Goal: Task Accomplishment & Management: Manage account settings

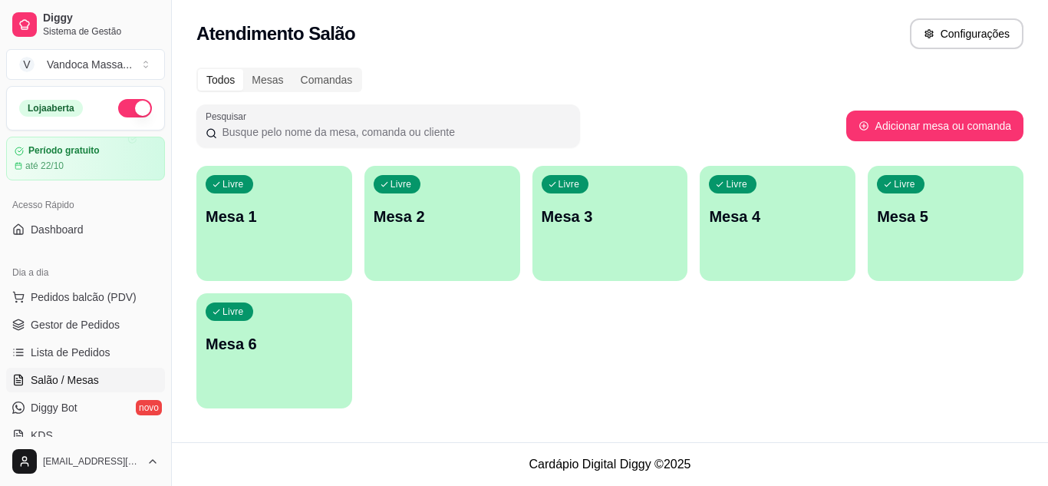
scroll to position [77, 0]
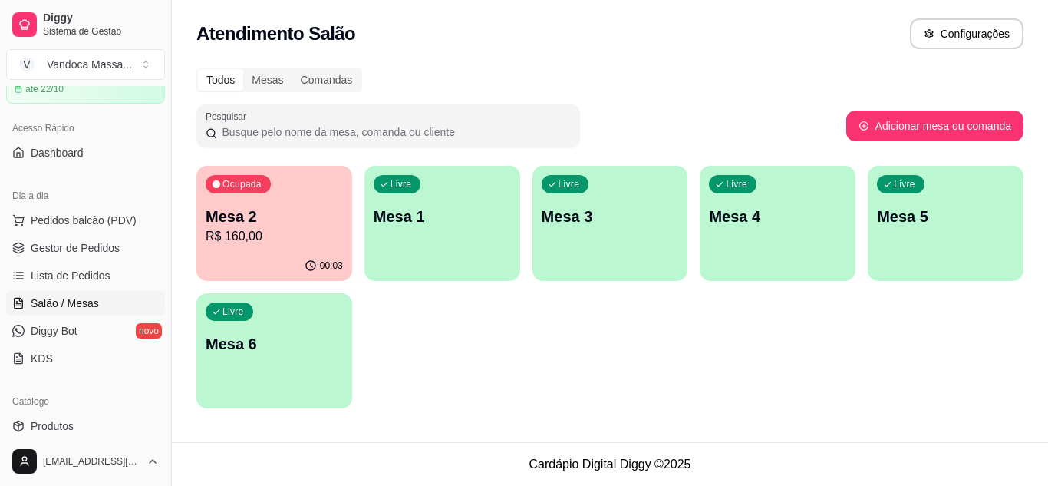
click at [324, 209] on p "Mesa 2" at bounding box center [274, 216] width 137 height 21
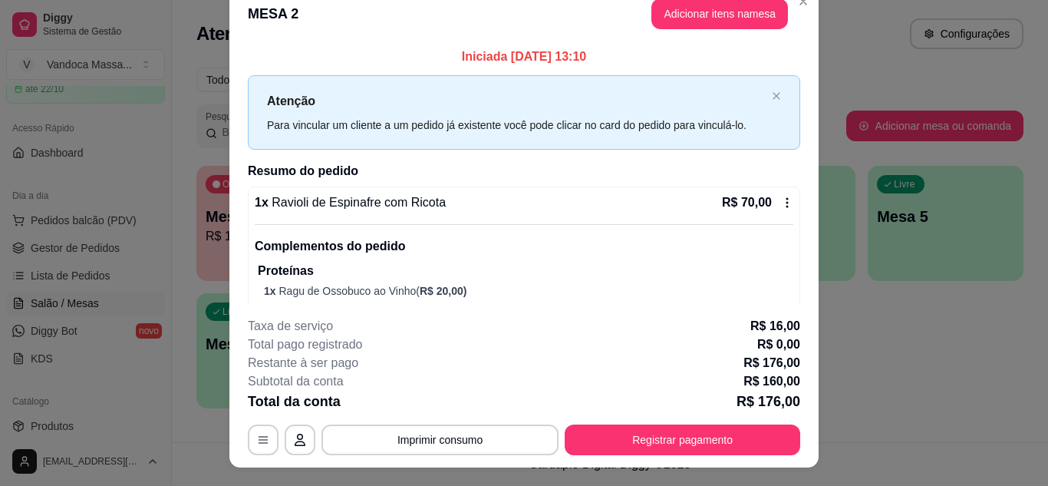
scroll to position [0, 0]
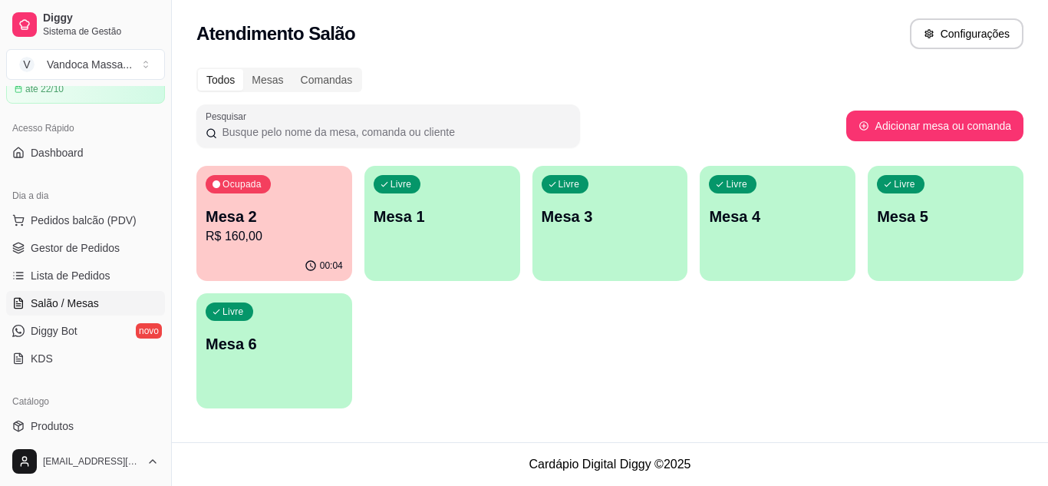
click at [279, 221] on p "Mesa 2" at bounding box center [274, 216] width 137 height 21
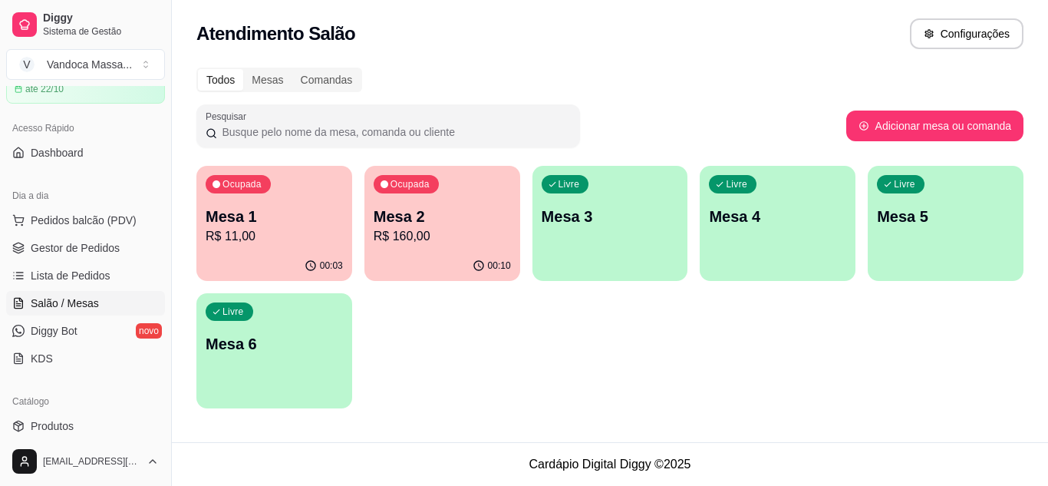
click at [264, 229] on p "R$ 11,00" at bounding box center [274, 236] width 137 height 18
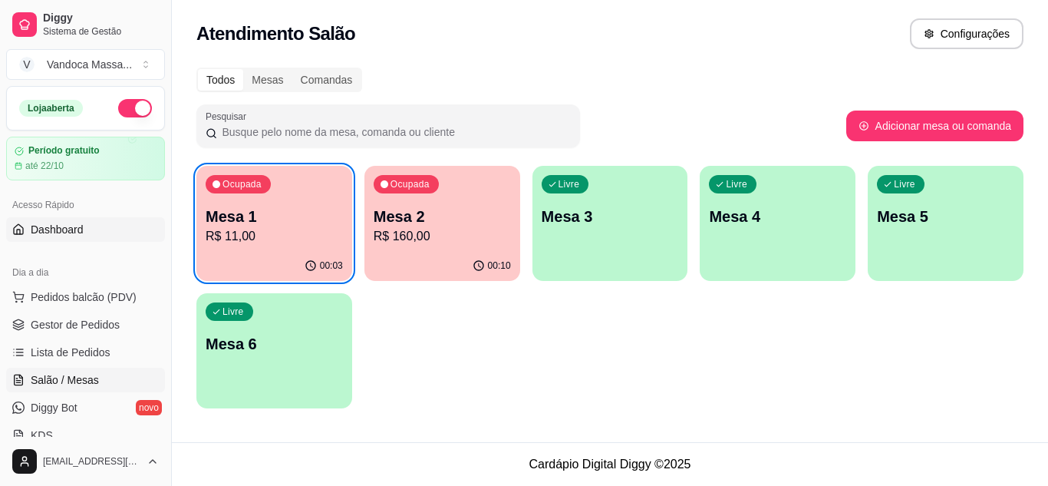
click at [64, 229] on span "Dashboard" at bounding box center [57, 229] width 53 height 15
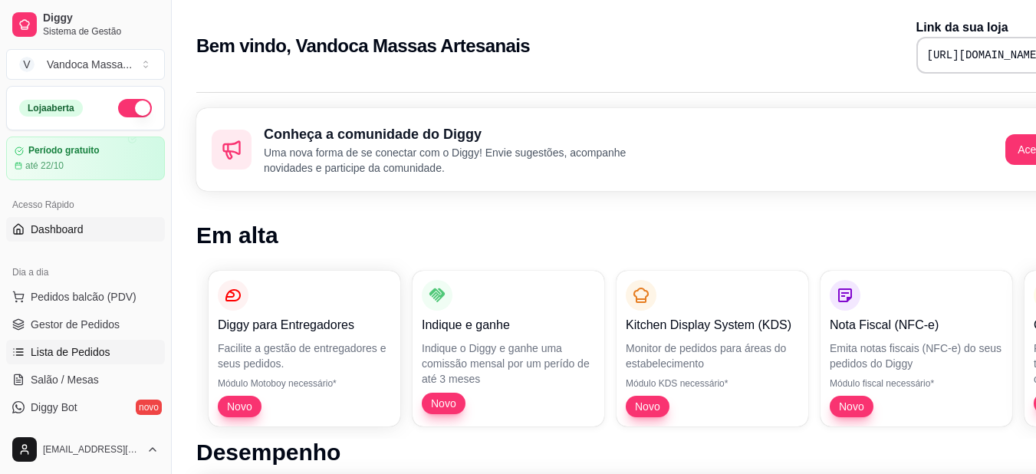
click at [104, 347] on span "Lista de Pedidos" at bounding box center [71, 351] width 80 height 15
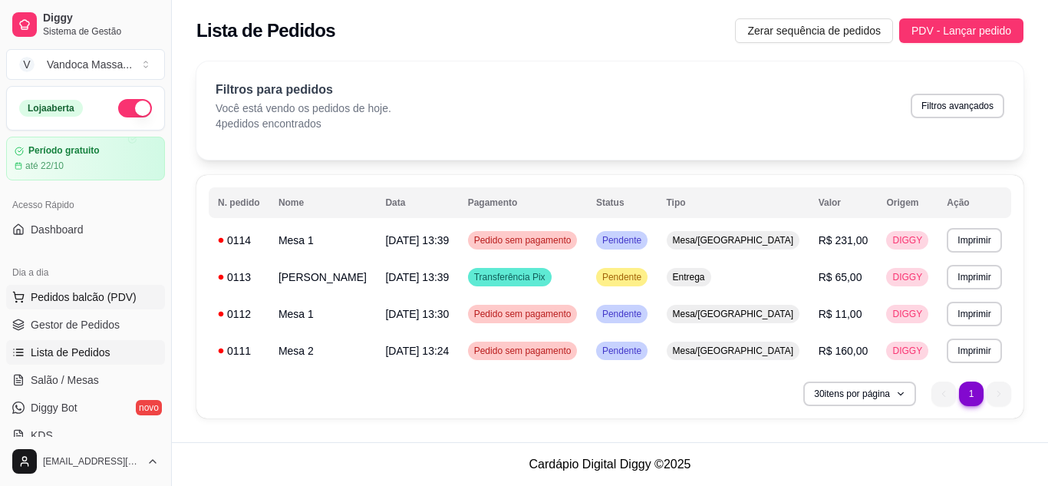
click at [118, 295] on span "Pedidos balcão (PDV)" at bounding box center [84, 296] width 106 height 15
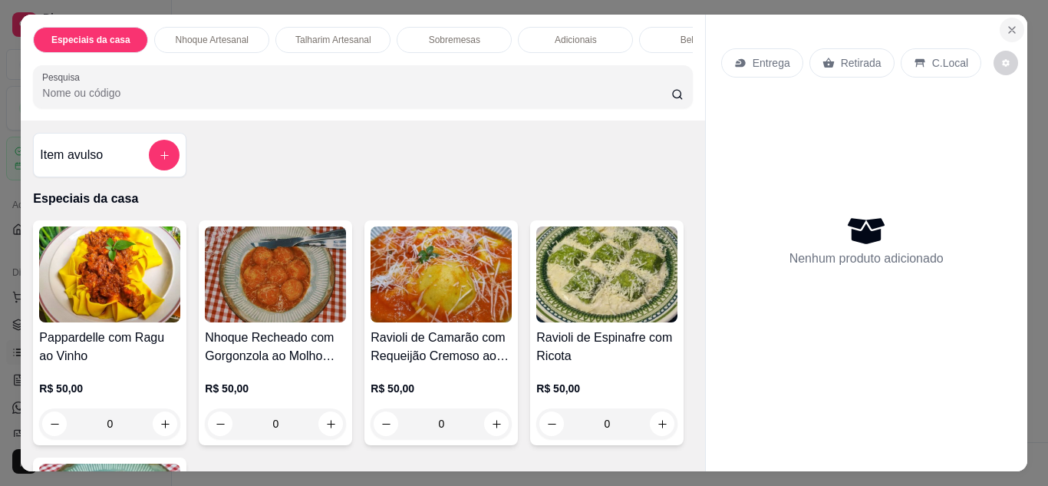
click at [1009, 27] on icon "Close" at bounding box center [1012, 30] width 6 height 6
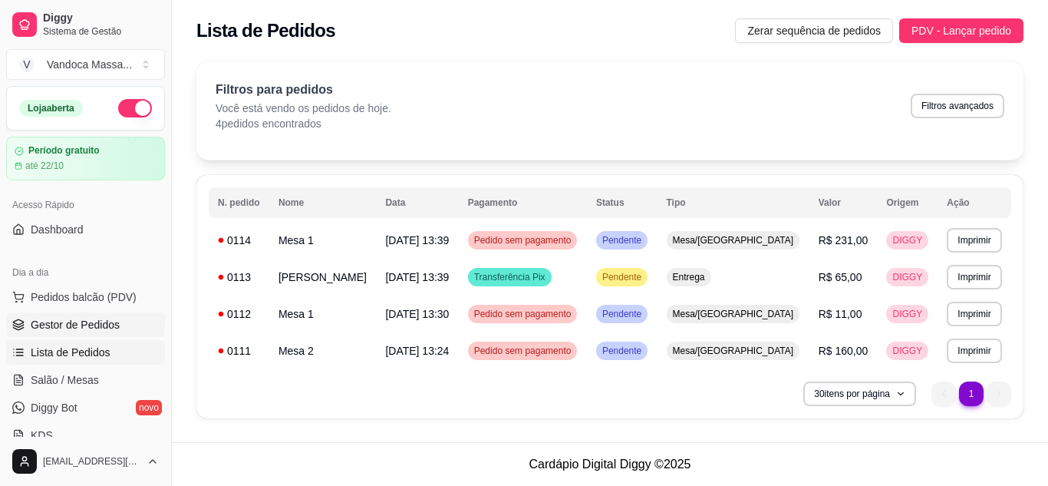
click at [74, 334] on link "Gestor de Pedidos" at bounding box center [85, 324] width 159 height 25
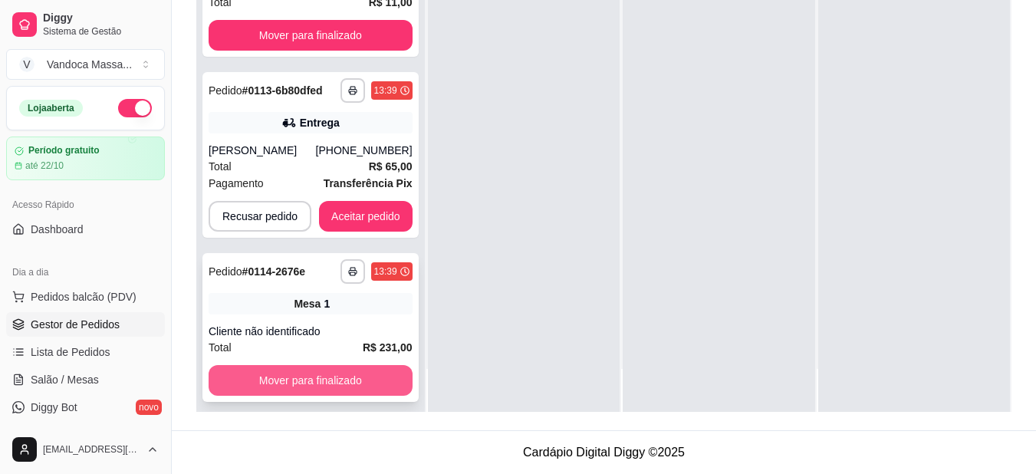
scroll to position [127, 0]
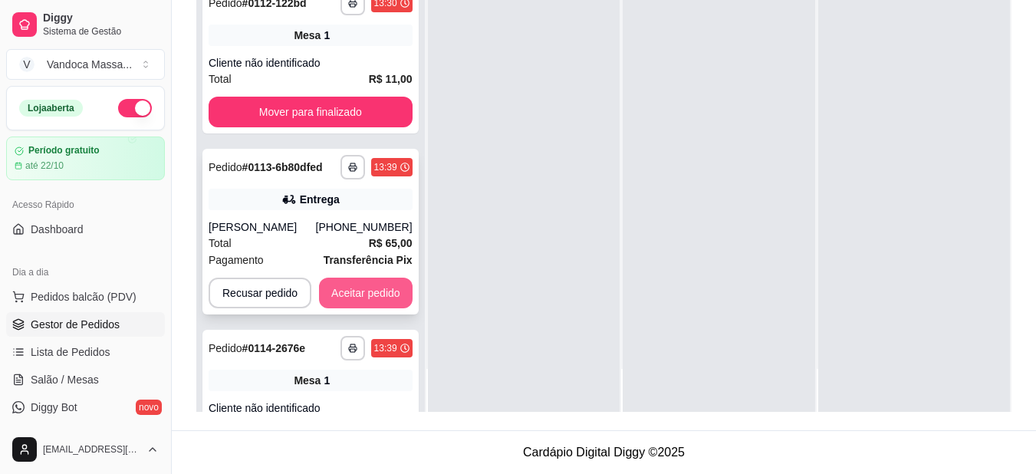
click at [394, 278] on button "Aceitar pedido" at bounding box center [366, 293] width 94 height 31
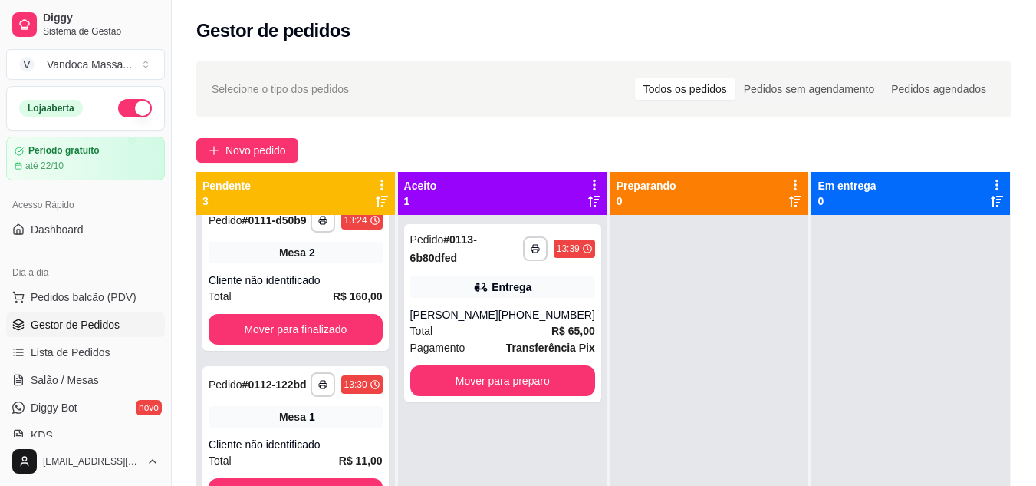
scroll to position [43, 0]
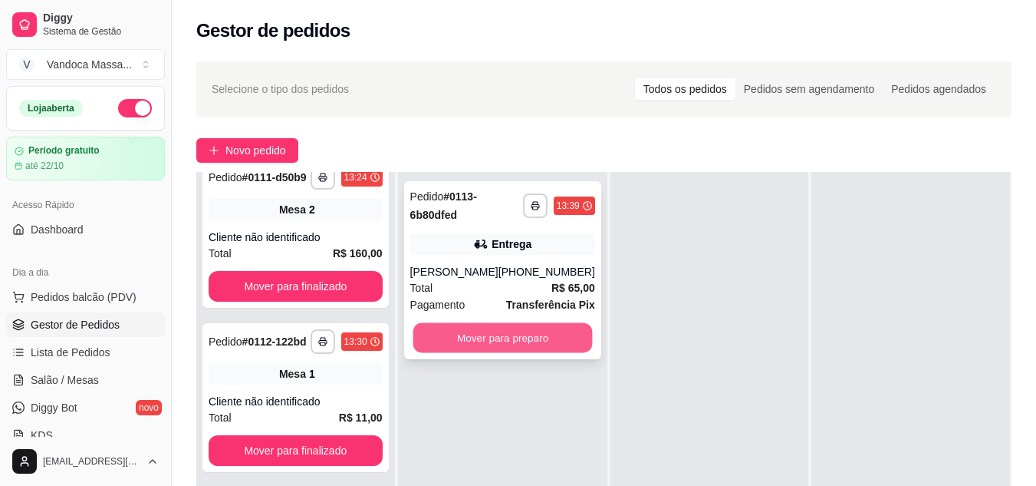
click at [537, 331] on button "Mover para preparo" at bounding box center [502, 338] width 179 height 30
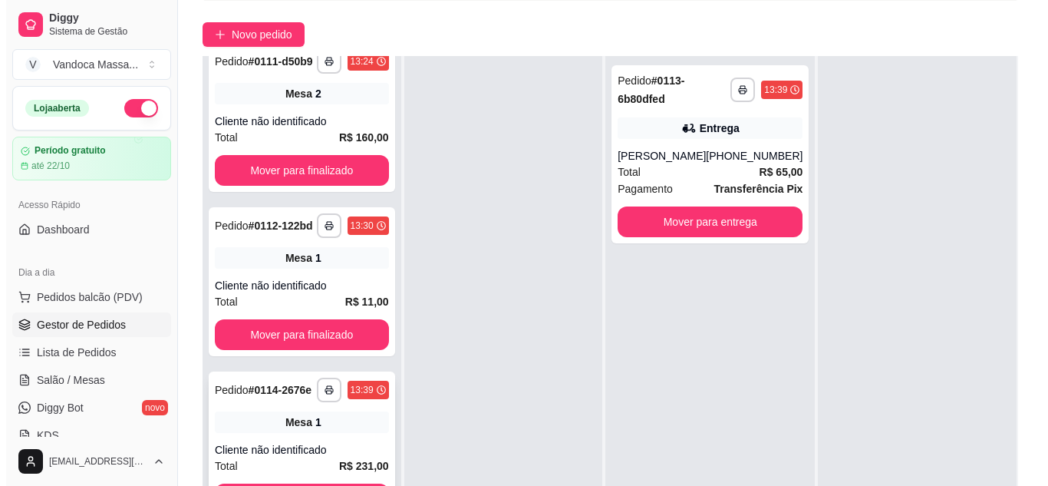
scroll to position [230, 0]
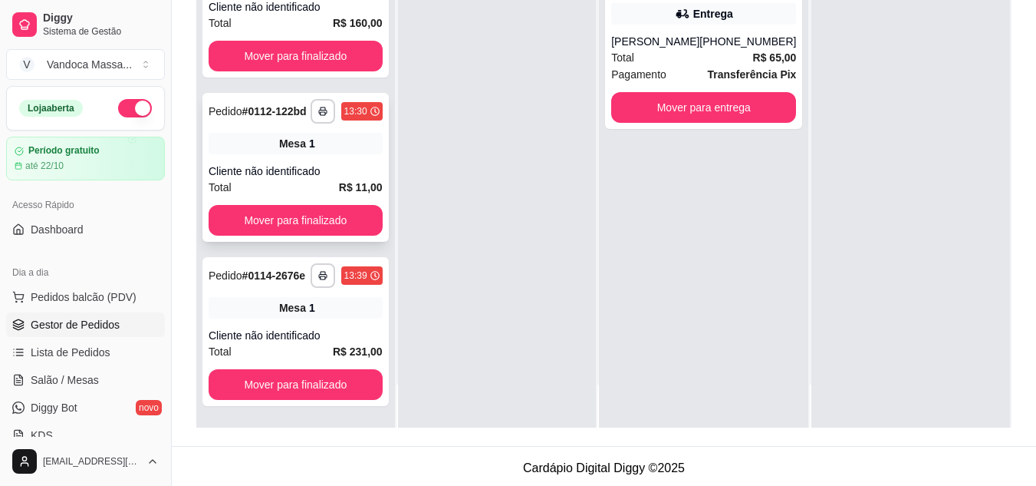
click at [284, 163] on div "Cliente não identificado" at bounding box center [296, 170] width 174 height 15
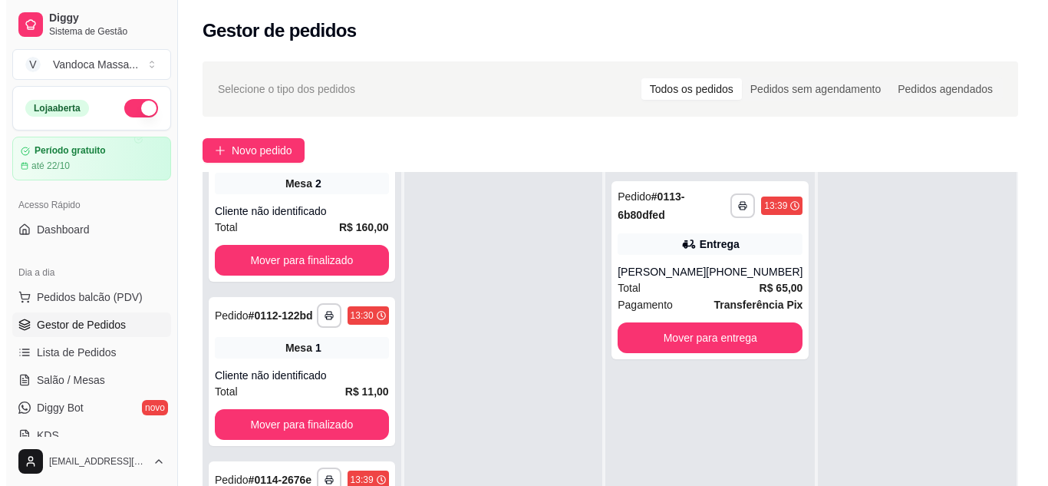
scroll to position [0, 0]
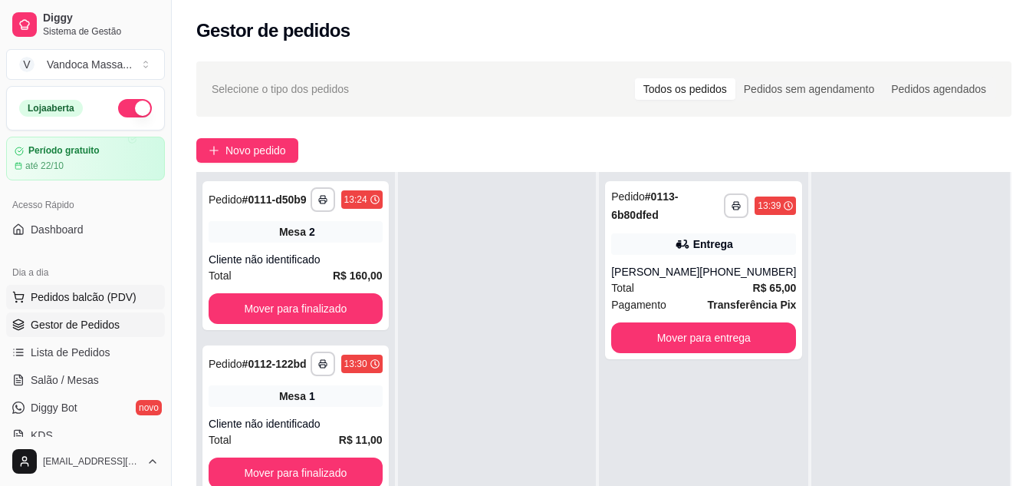
click at [84, 295] on span "Pedidos balcão (PDV)" at bounding box center [84, 296] width 106 height 15
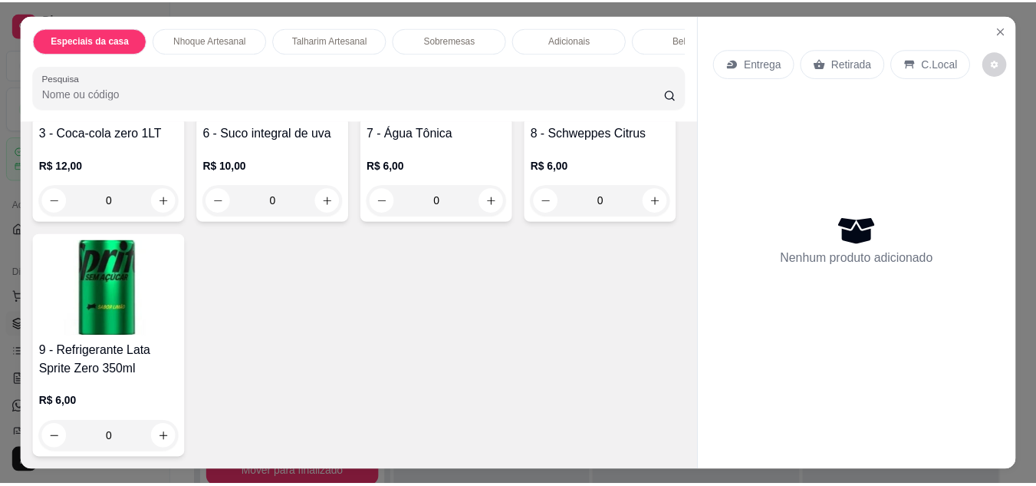
scroll to position [2593, 0]
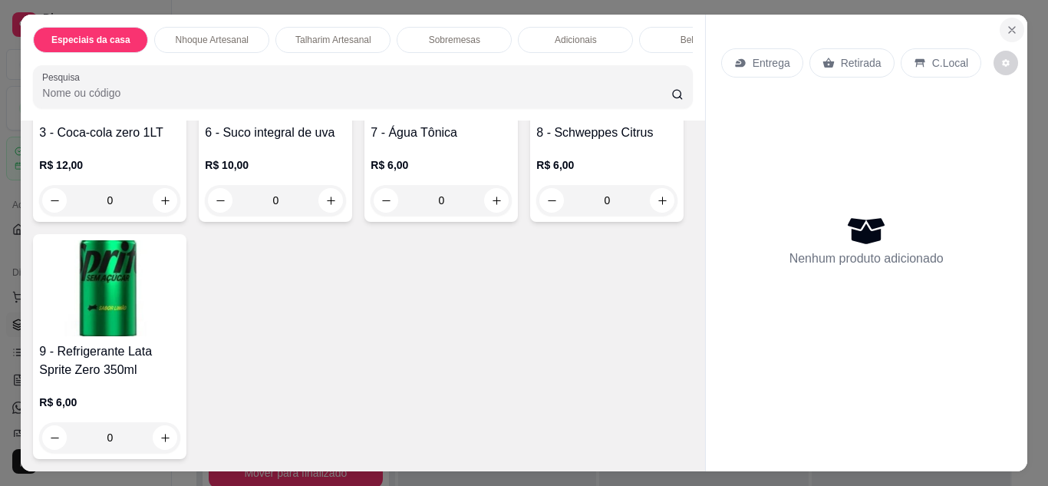
click at [999, 26] on button "Close" at bounding box center [1011, 30] width 25 height 25
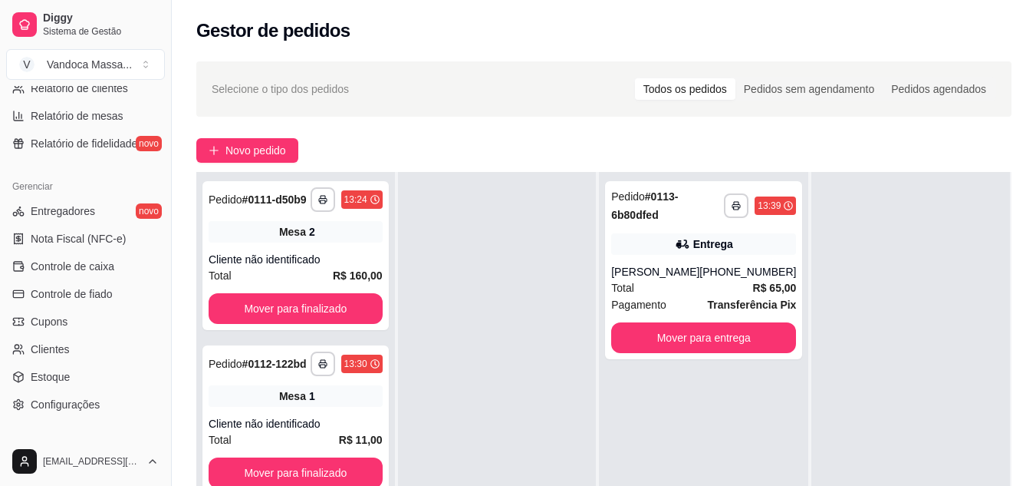
scroll to position [618, 0]
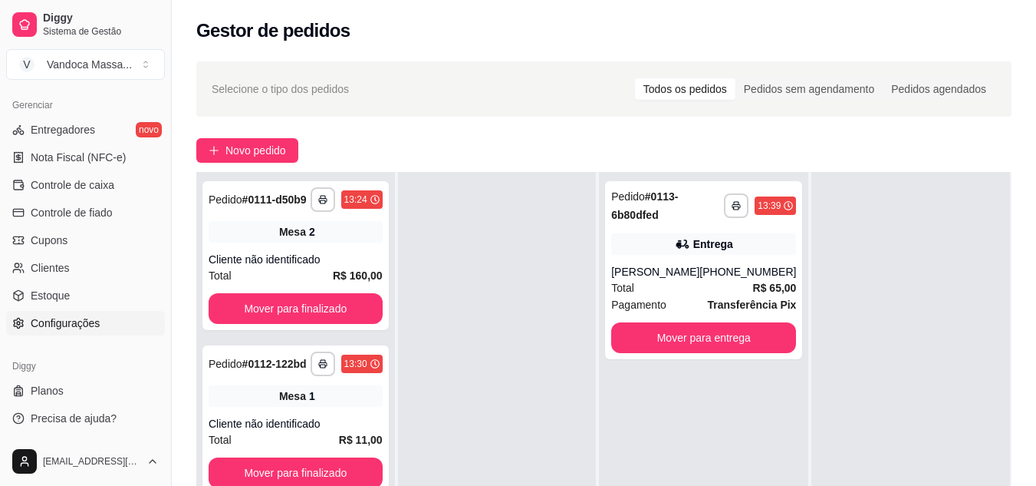
click at [66, 326] on span "Configurações" at bounding box center [65, 322] width 69 height 15
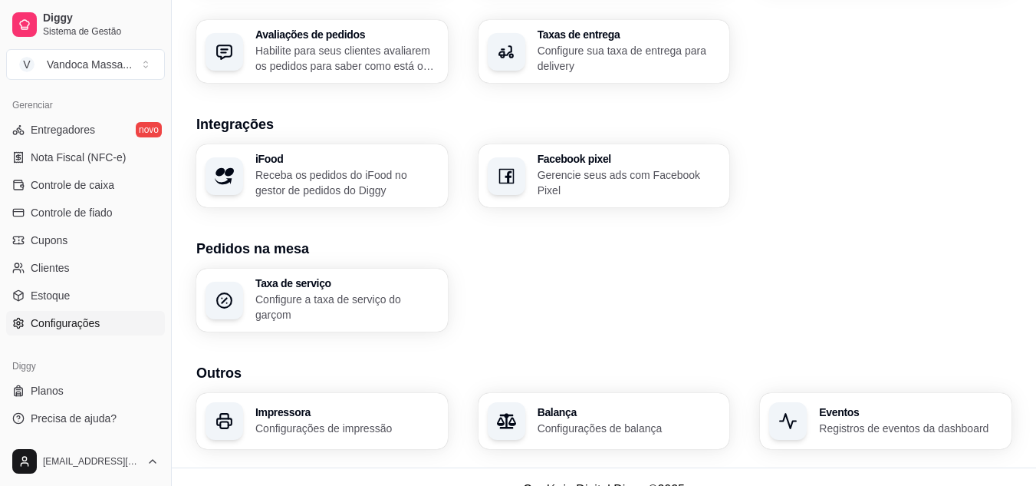
scroll to position [589, 0]
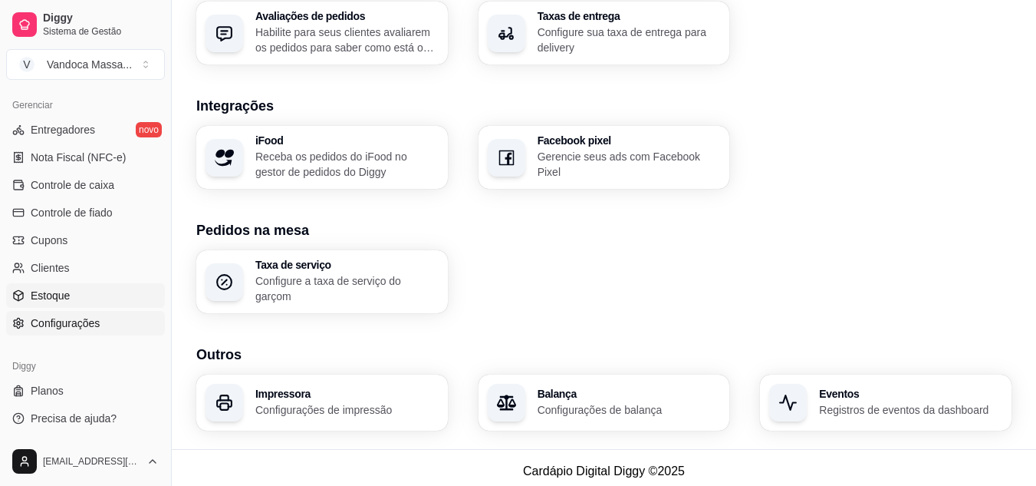
click at [46, 302] on span "Estoque" at bounding box center [50, 295] width 39 height 15
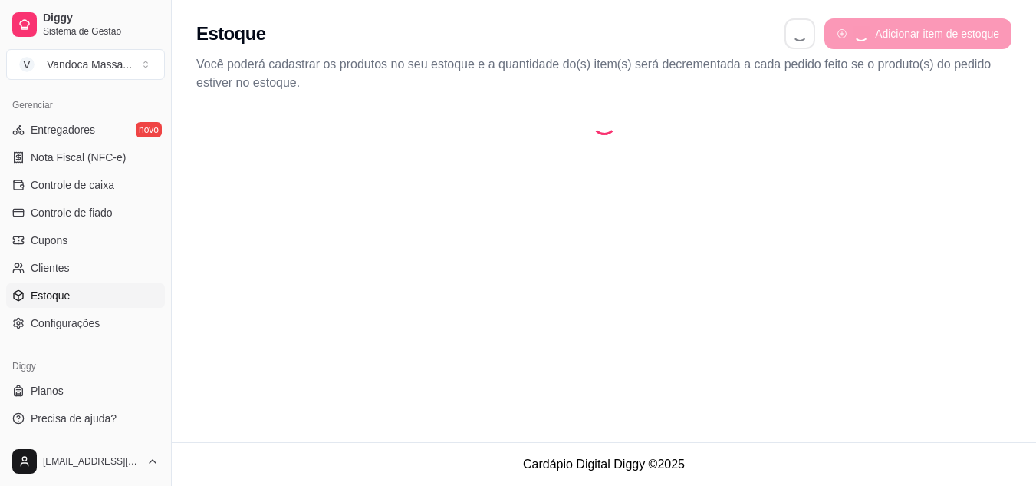
select select "QUANTITY_ORDER"
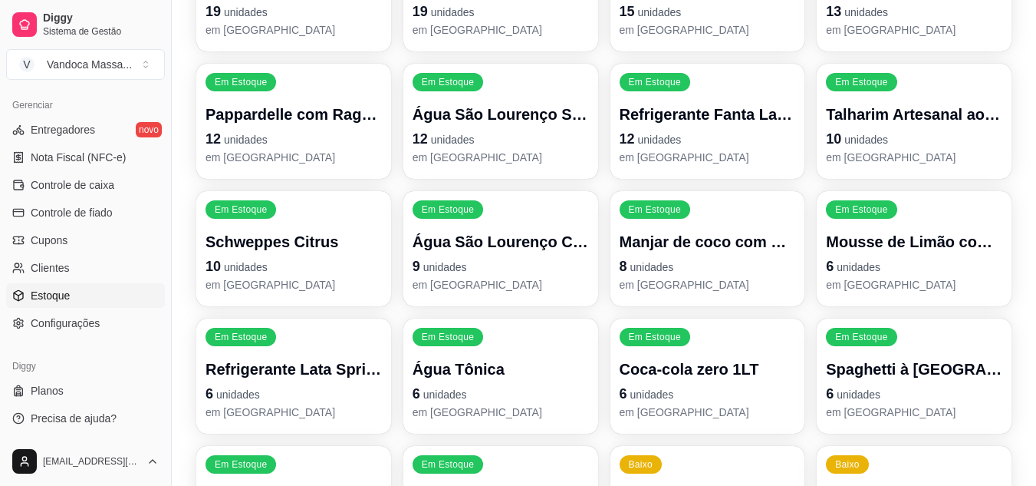
scroll to position [334, 0]
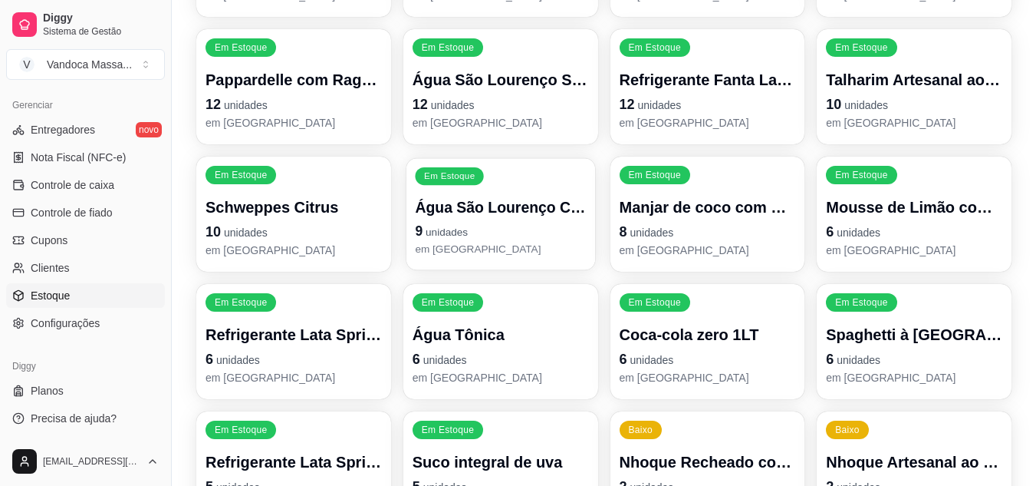
click at [504, 226] on p "9 unidades" at bounding box center [500, 231] width 171 height 21
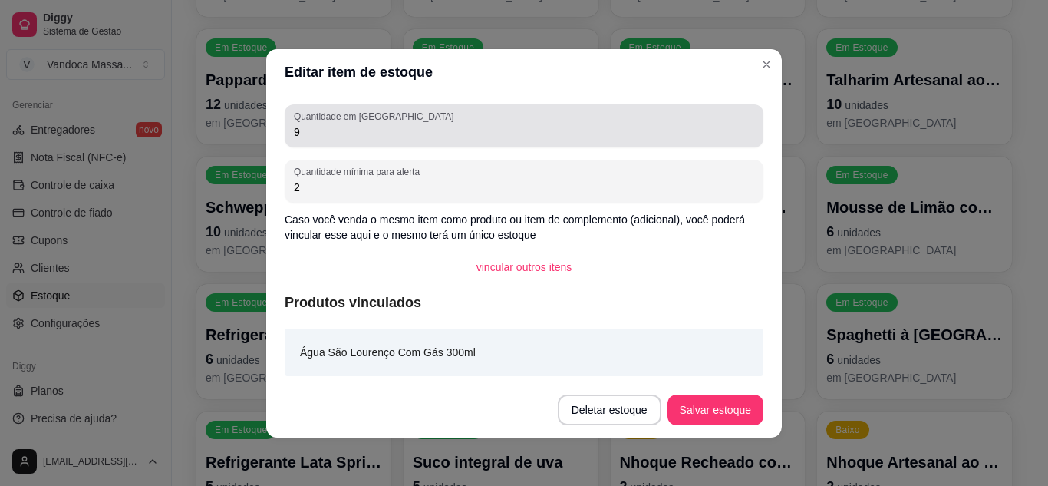
click at [346, 130] on input "9" at bounding box center [524, 131] width 460 height 15
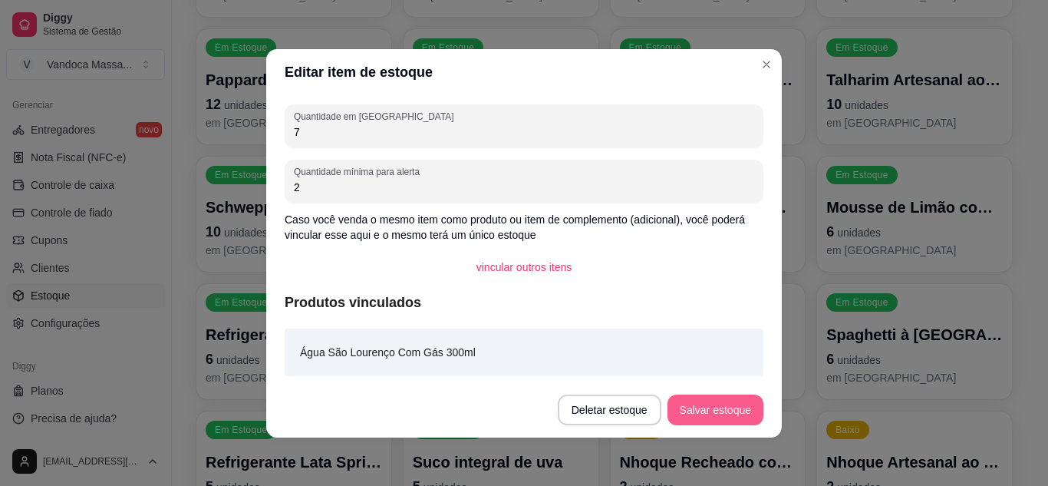
type input "7"
click at [730, 404] on button "Salvar estoque" at bounding box center [715, 409] width 96 height 31
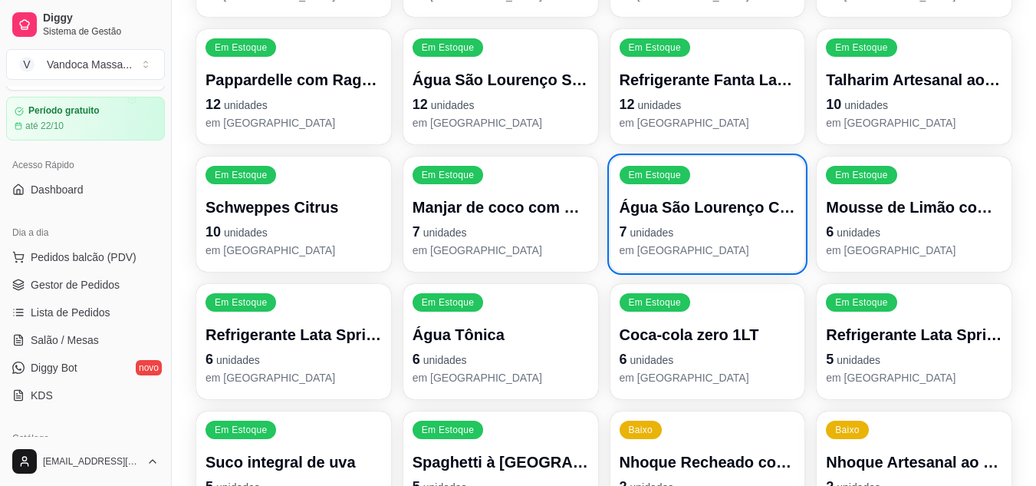
scroll to position [5, 0]
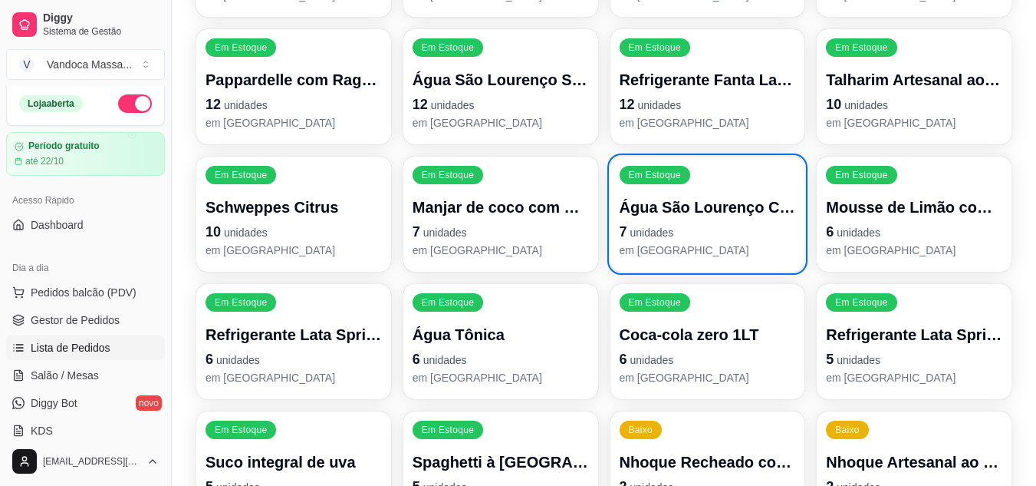
click at [84, 343] on span "Lista de Pedidos" at bounding box center [71, 347] width 80 height 15
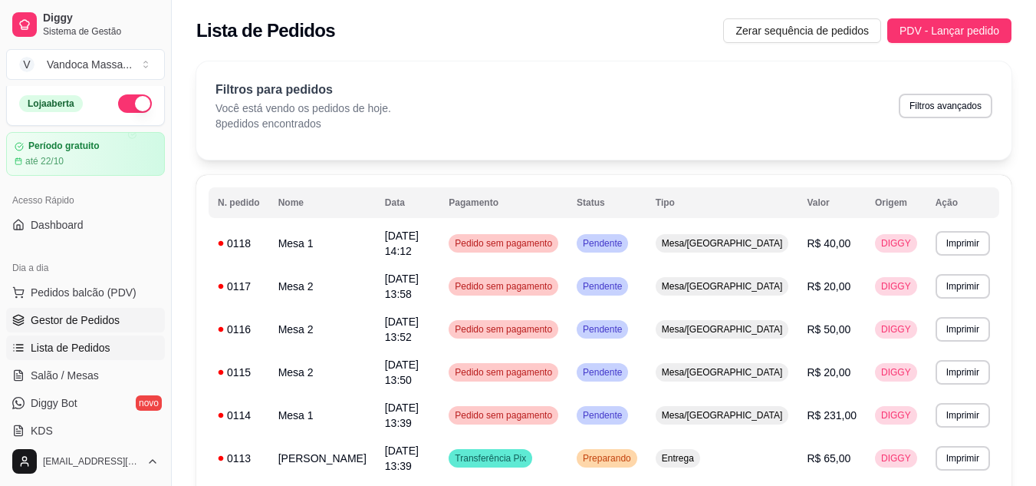
click at [100, 329] on link "Gestor de Pedidos" at bounding box center [85, 320] width 159 height 25
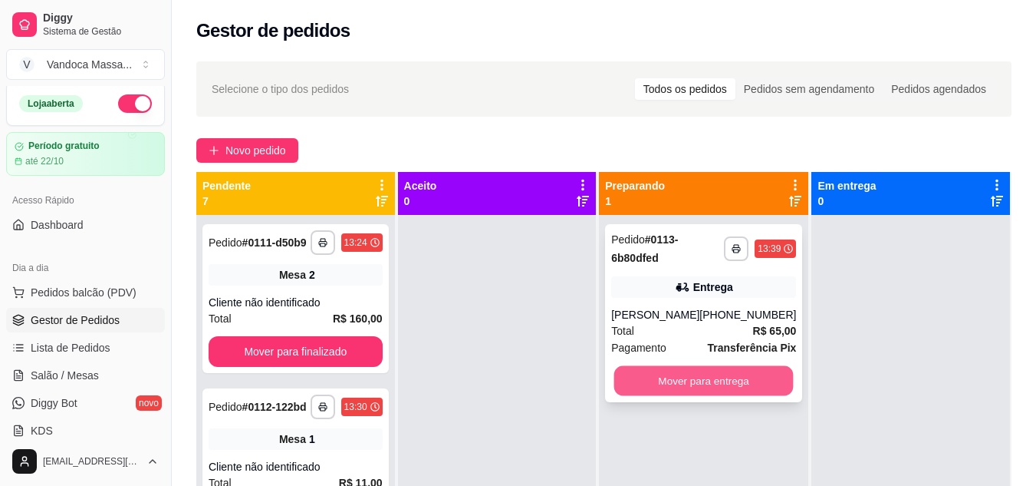
click at [735, 377] on button "Mover para entrega" at bounding box center [703, 381] width 179 height 30
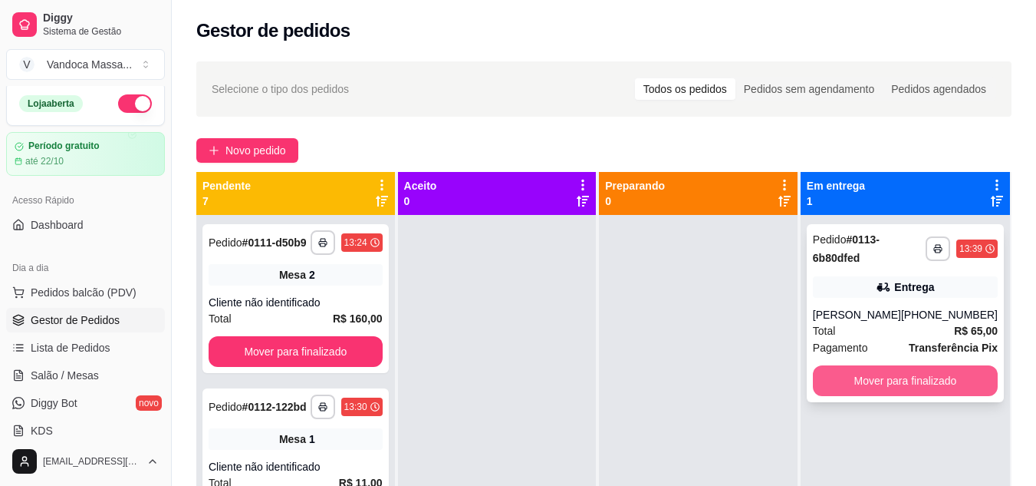
click at [943, 371] on button "Mover para finalizado" at bounding box center [905, 380] width 185 height 31
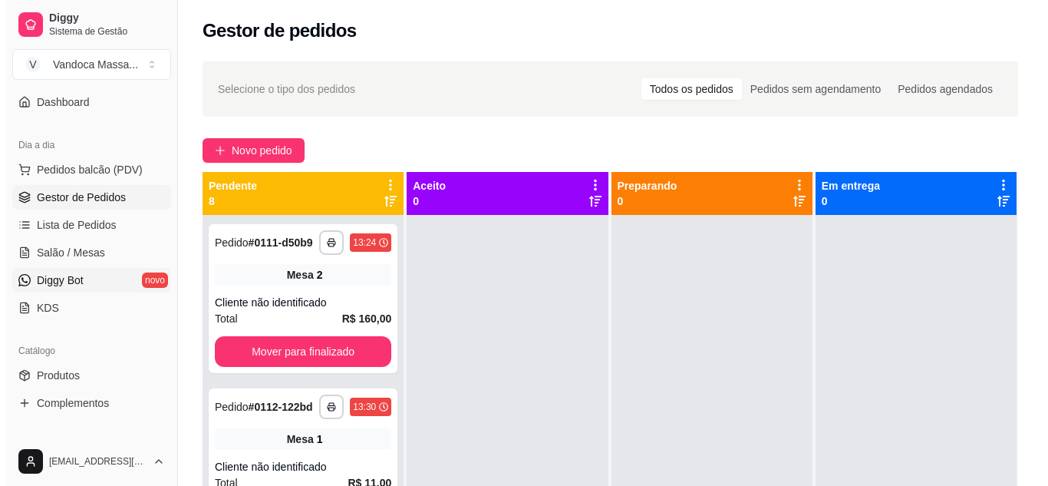
scroll to position [158, 0]
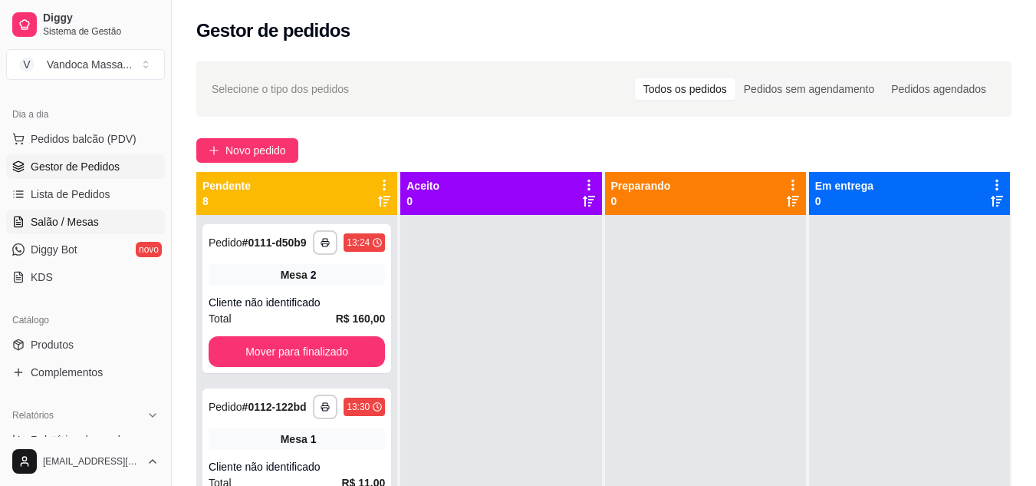
click at [52, 225] on span "Salão / Mesas" at bounding box center [65, 221] width 68 height 15
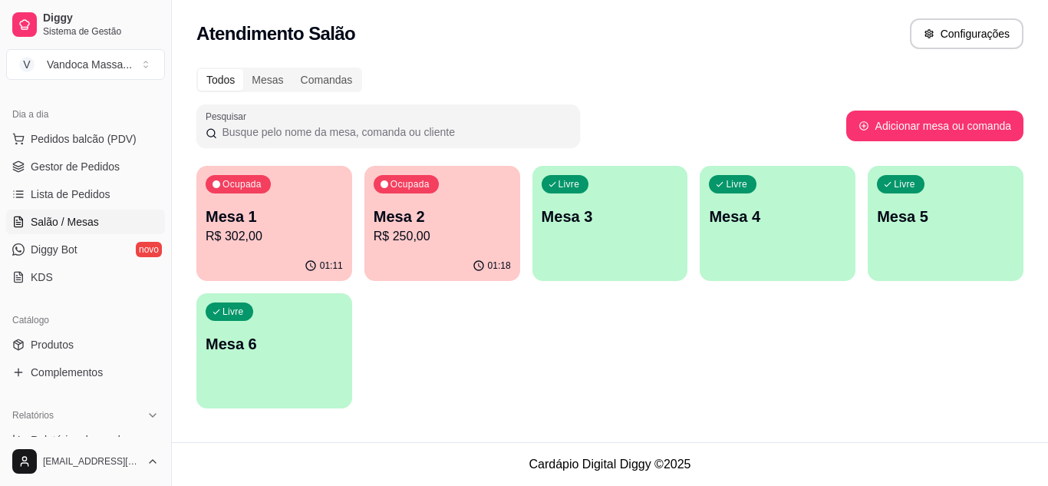
click at [417, 194] on div "Ocupada Mesa 2 R$ 250,00" at bounding box center [442, 208] width 156 height 85
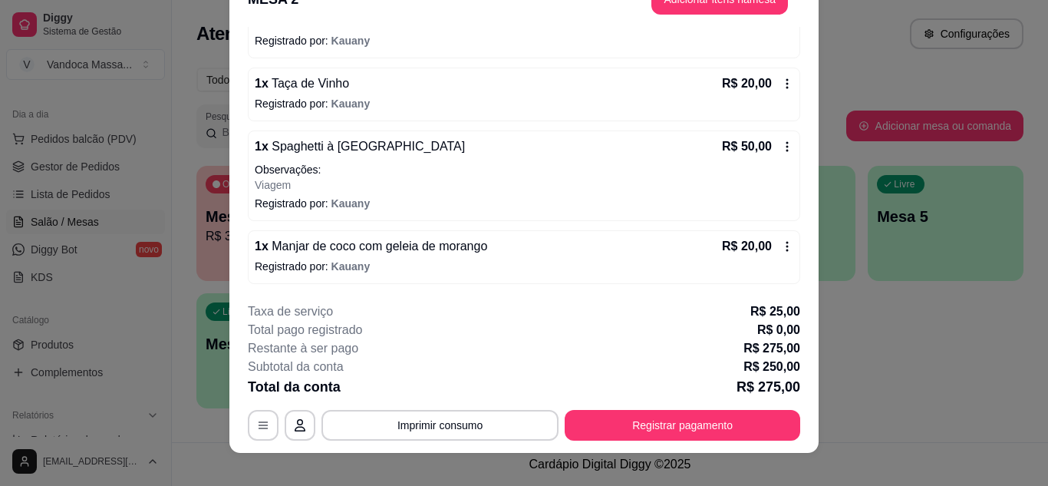
scroll to position [47, 0]
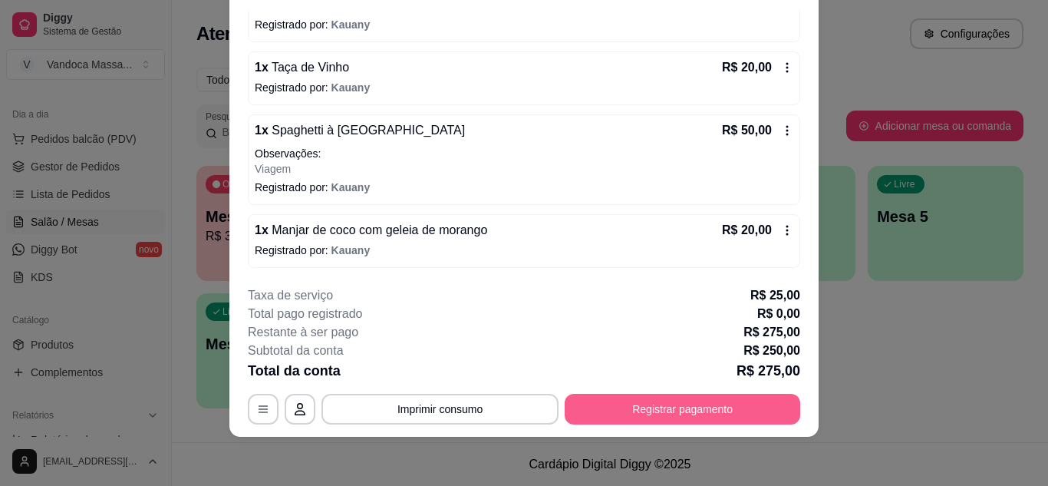
click at [657, 397] on button "Registrar pagamento" at bounding box center [682, 409] width 235 height 31
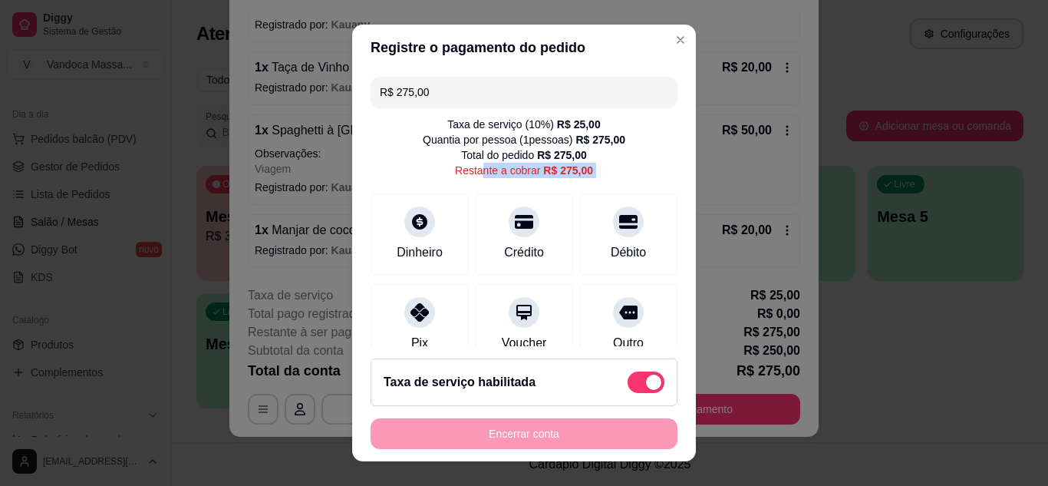
drag, startPoint x: 415, startPoint y: 225, endPoint x: 464, endPoint y: 173, distance: 71.6
click at [464, 173] on div "R$ 275,00 Taxa de serviço ( 10 %) R$ 25,00 Quantia por pessoa ( 1 pessoas) R$ 2…" at bounding box center [524, 209] width 344 height 276
click at [428, 161] on div "Taxa de serviço ( 10 %) R$ 25,00 Quantia por pessoa ( 1 pessoas) R$ 275,00 Tota…" at bounding box center [523, 147] width 307 height 61
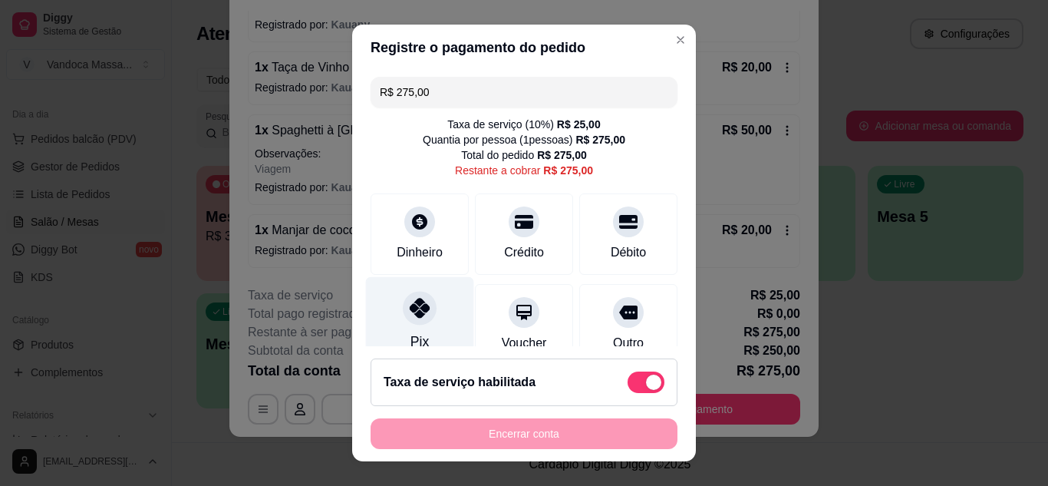
drag, startPoint x: 417, startPoint y: 327, endPoint x: 426, endPoint y: 333, distance: 11.7
click at [417, 326] on div "Pix" at bounding box center [420, 321] width 108 height 90
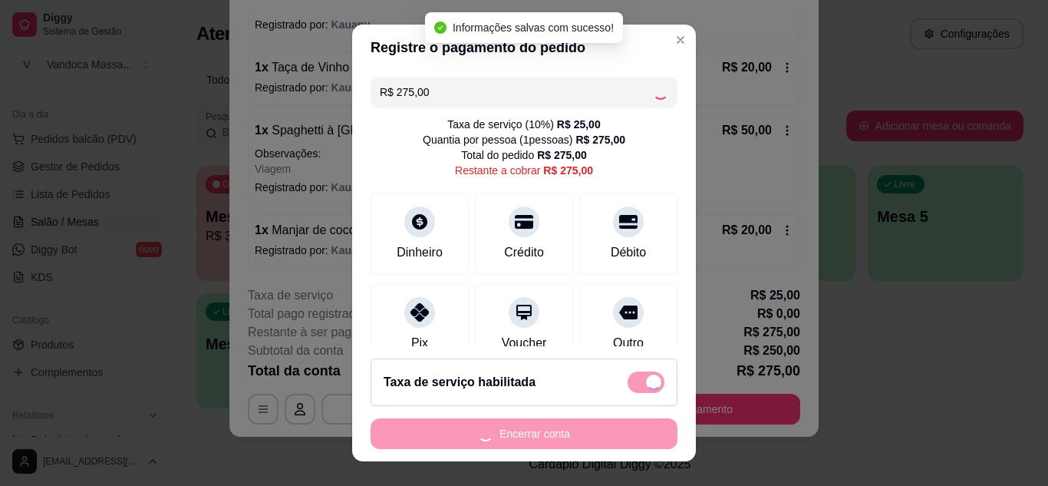
type input "R$ 0,00"
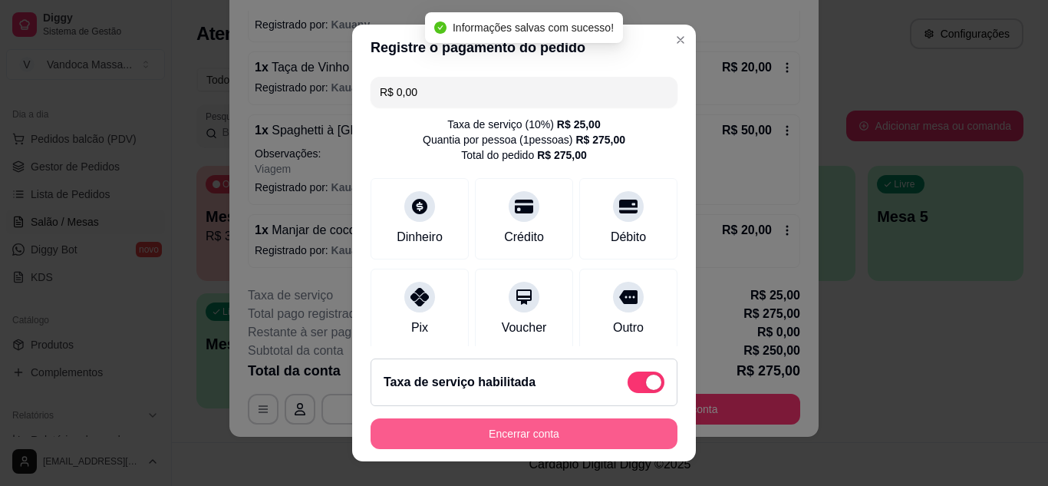
click at [522, 432] on button "Encerrar conta" at bounding box center [523, 433] width 307 height 31
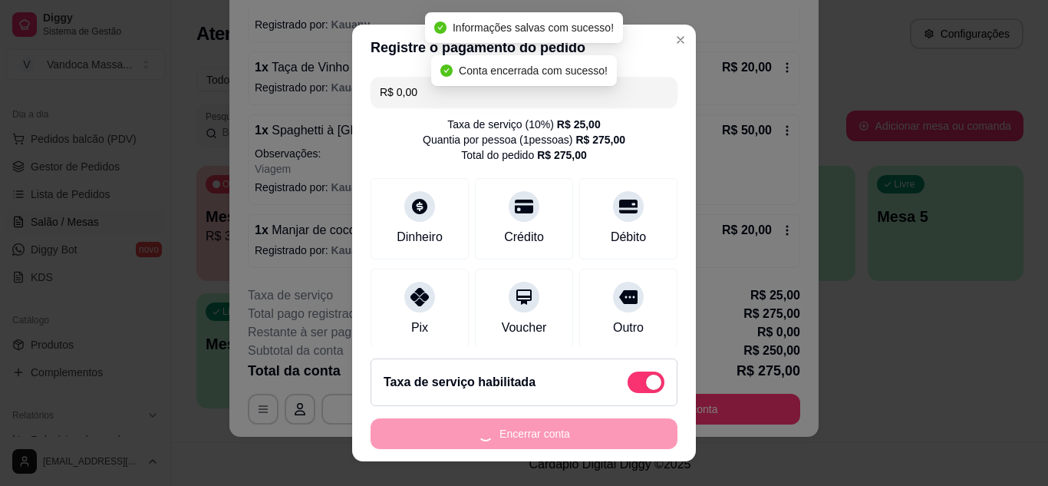
scroll to position [0, 0]
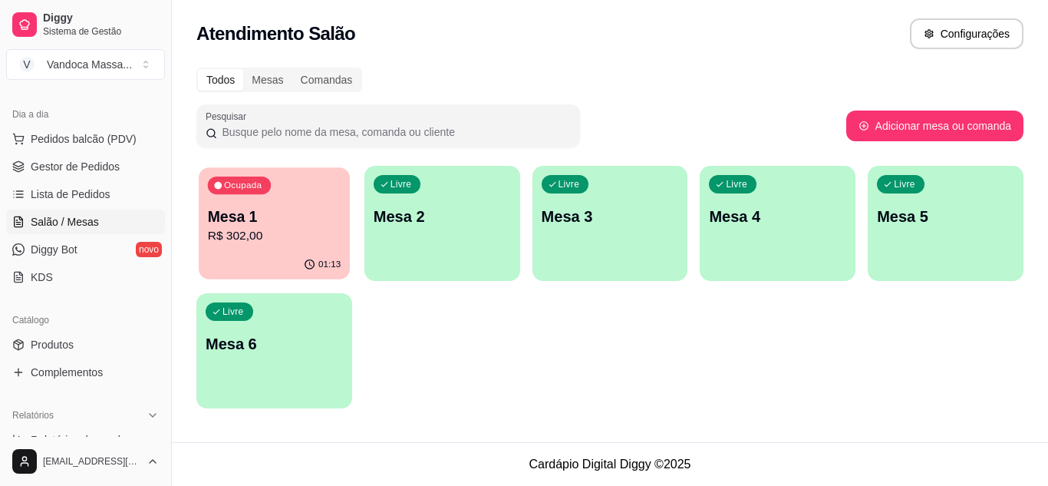
click at [325, 206] on p "Mesa 1" at bounding box center [274, 216] width 133 height 21
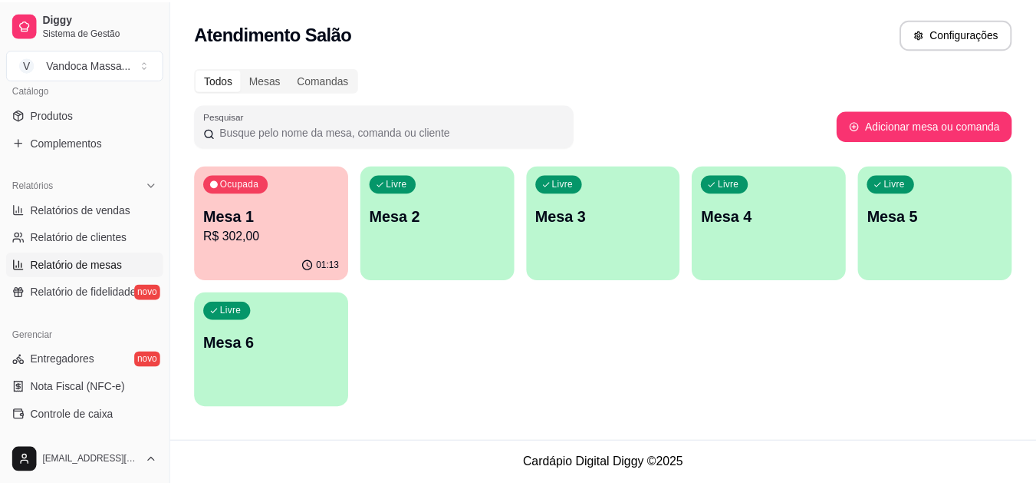
scroll to position [388, 0]
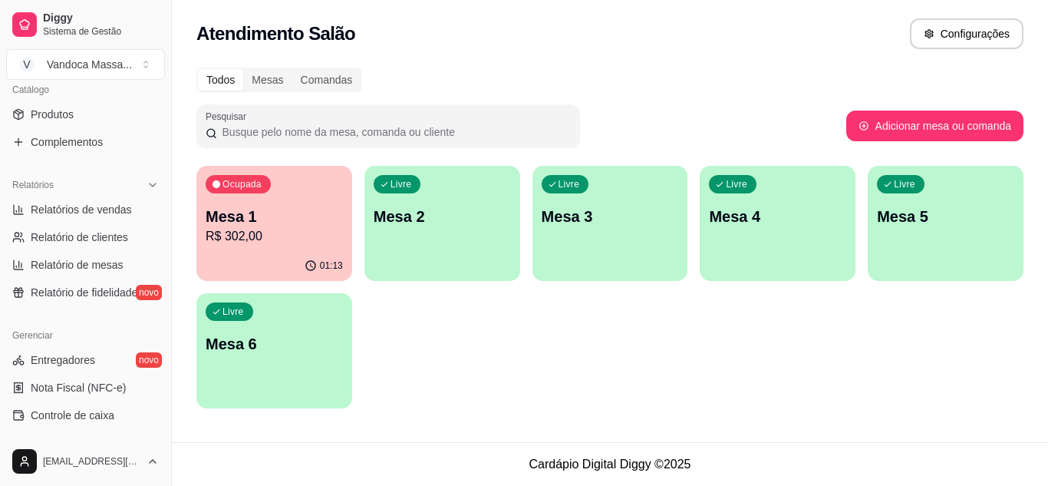
drag, startPoint x: 0, startPoint y: 199, endPoint x: 13, endPoint y: 206, distance: 14.4
click at [2, 200] on div "Relatórios Relatórios de vendas Relatório de clientes Relatório de mesas Relató…" at bounding box center [85, 238] width 171 height 144
click at [13, 206] on icon at bounding box center [18, 209] width 12 height 12
select select "ALL"
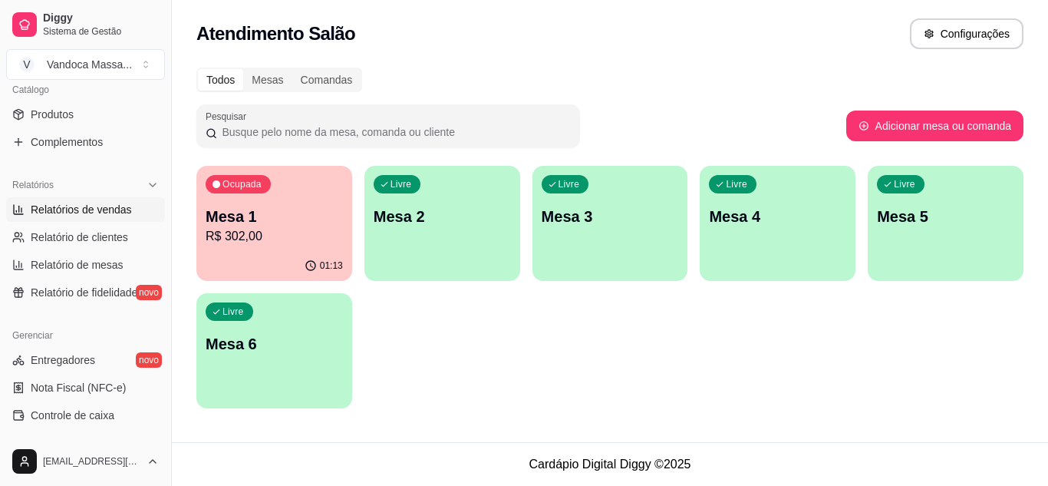
select select "0"
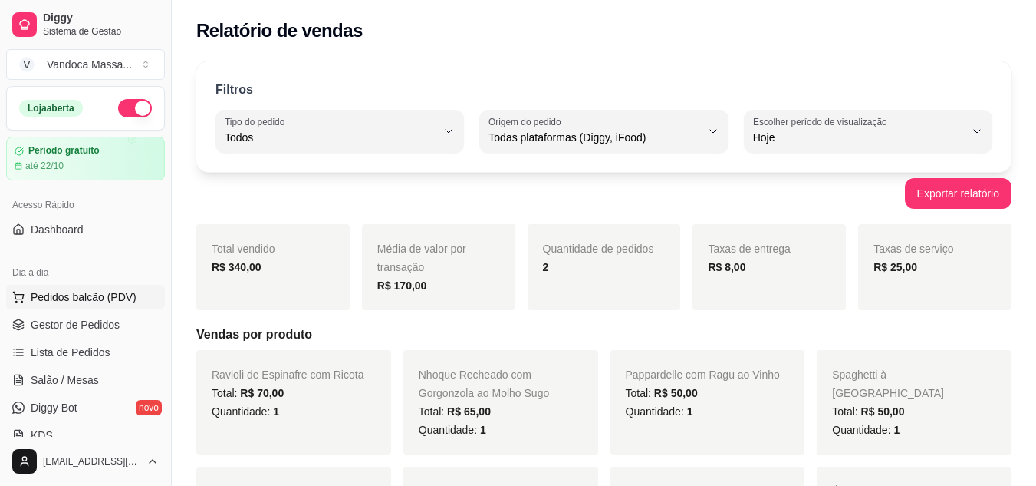
click at [92, 288] on button "Pedidos balcão (PDV)" at bounding box center [85, 297] width 159 height 25
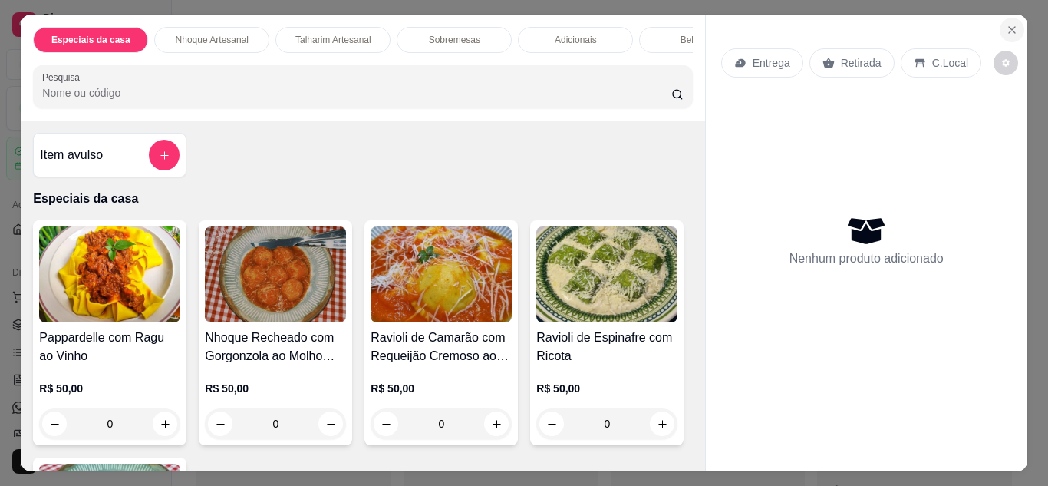
click at [1006, 24] on icon "Close" at bounding box center [1012, 30] width 12 height 12
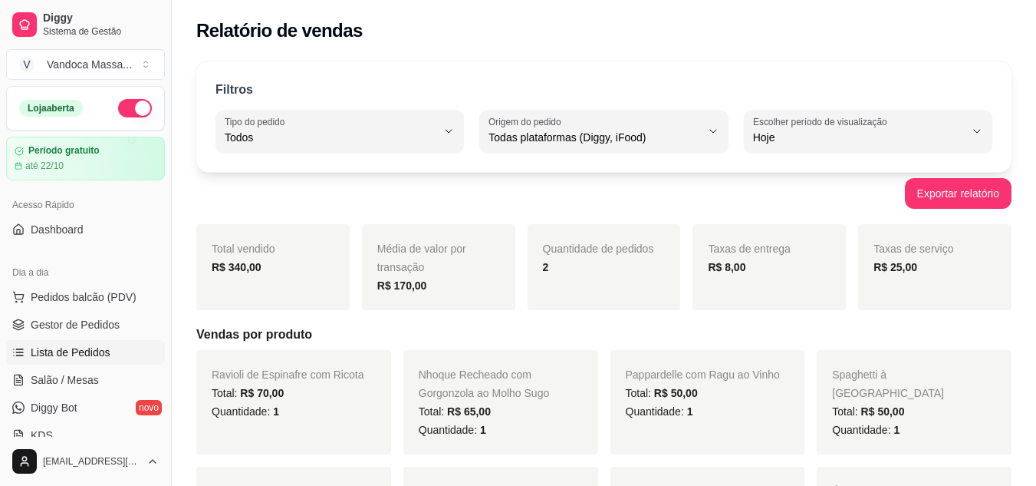
click at [86, 364] on link "Lista de Pedidos" at bounding box center [85, 352] width 159 height 25
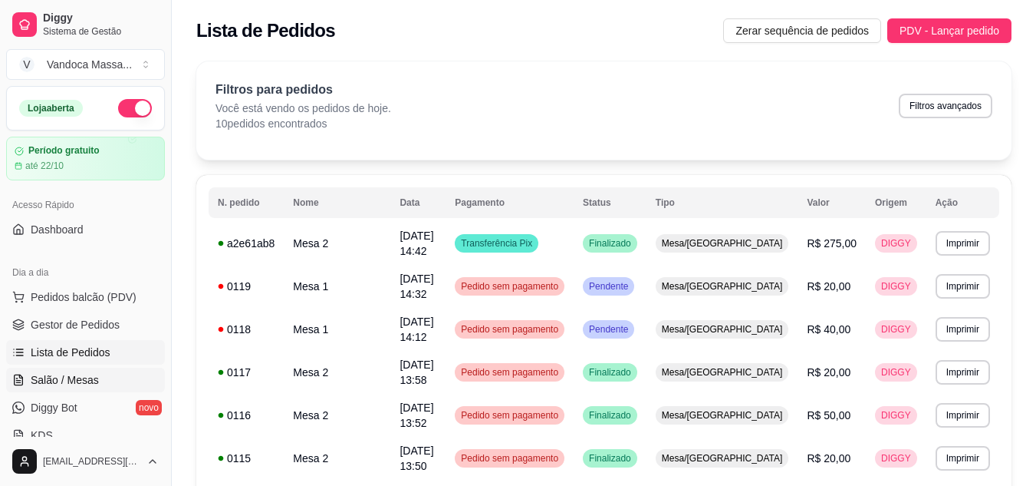
click at [86, 374] on span "Salão / Mesas" at bounding box center [65, 379] width 68 height 15
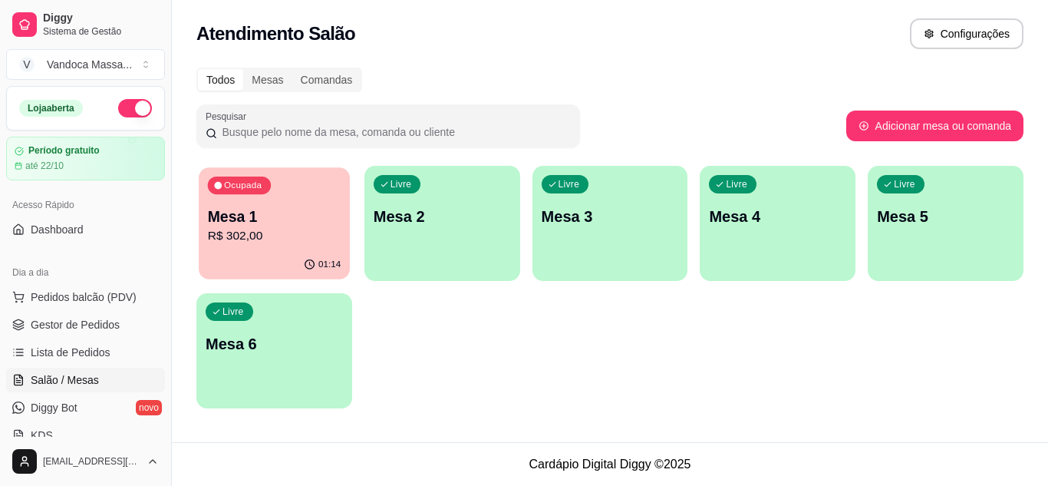
click at [242, 236] on p "R$ 302,00" at bounding box center [274, 236] width 133 height 18
click at [253, 207] on p "Mesa 1" at bounding box center [274, 216] width 133 height 21
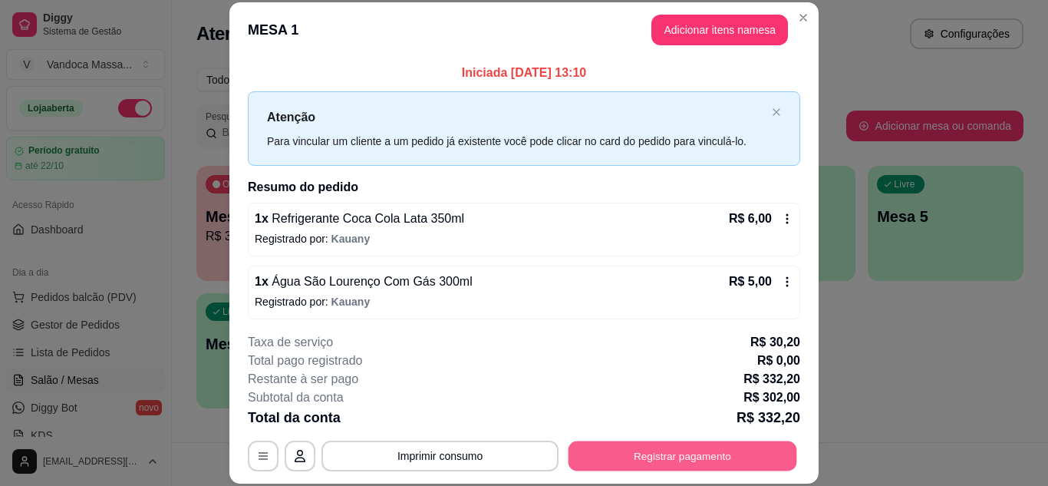
click at [666, 453] on button "Registrar pagamento" at bounding box center [682, 455] width 229 height 30
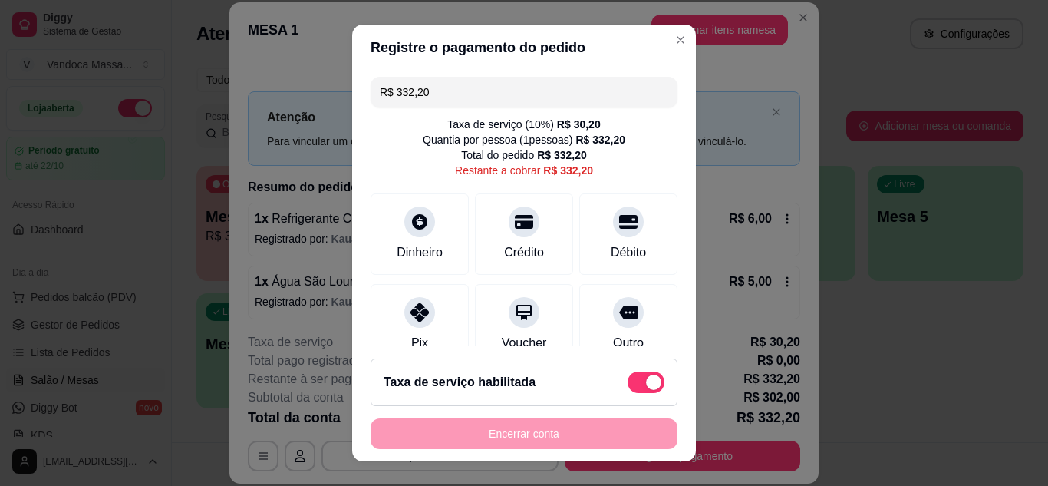
click at [455, 93] on input "R$ 332,20" at bounding box center [524, 92] width 288 height 31
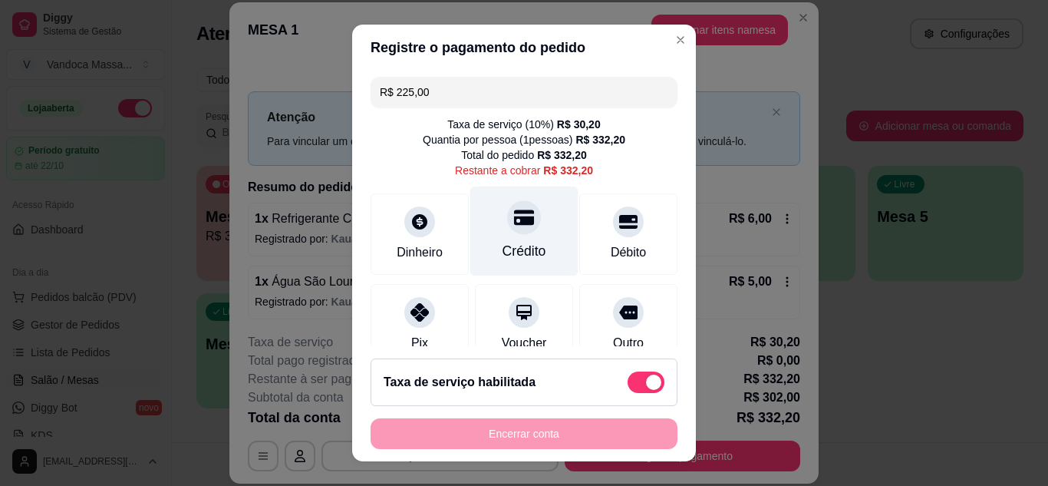
click at [499, 235] on div "Crédito" at bounding box center [524, 231] width 108 height 90
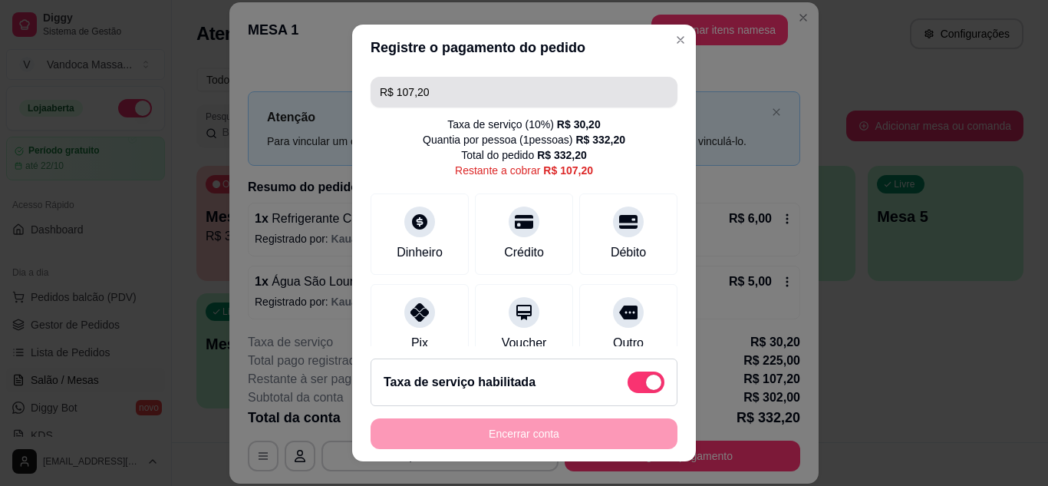
click at [443, 81] on input "R$ 107,20" at bounding box center [524, 92] width 288 height 31
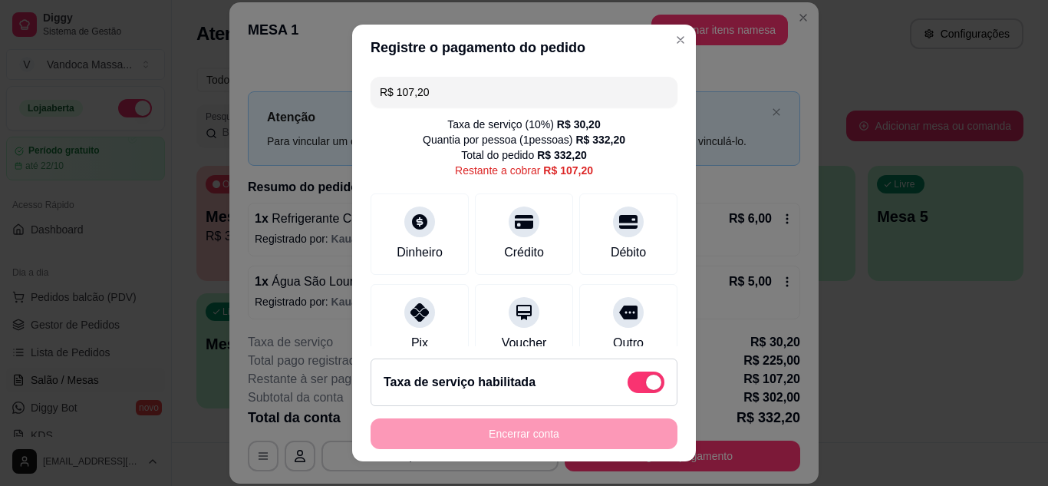
click at [443, 81] on input "R$ 107,20" at bounding box center [524, 92] width 288 height 31
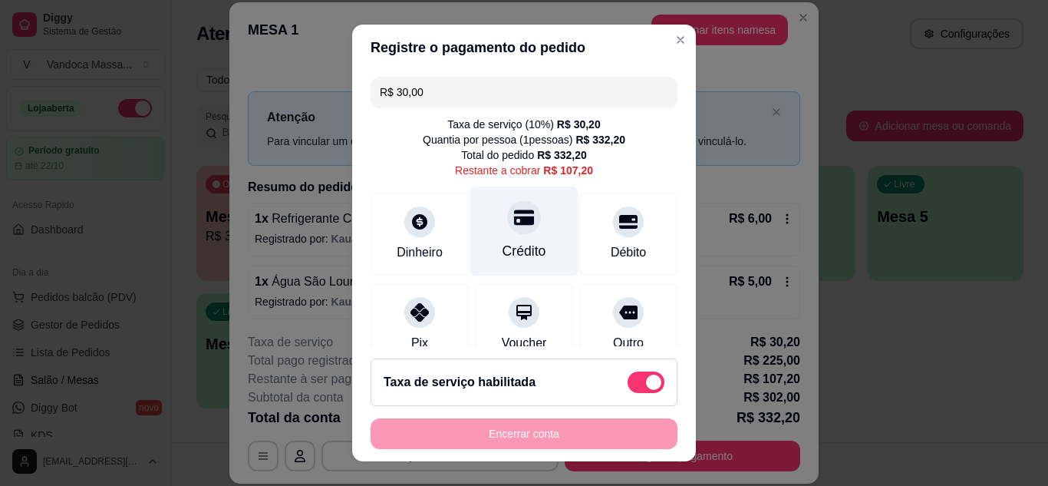
click at [516, 240] on div "Crédito" at bounding box center [524, 231] width 108 height 90
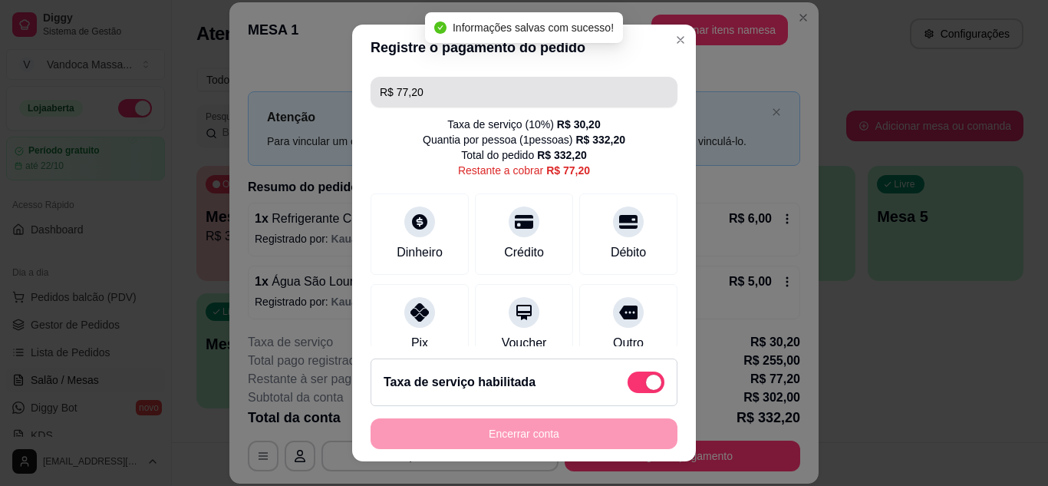
click at [465, 98] on input "R$ 77,20" at bounding box center [524, 92] width 288 height 31
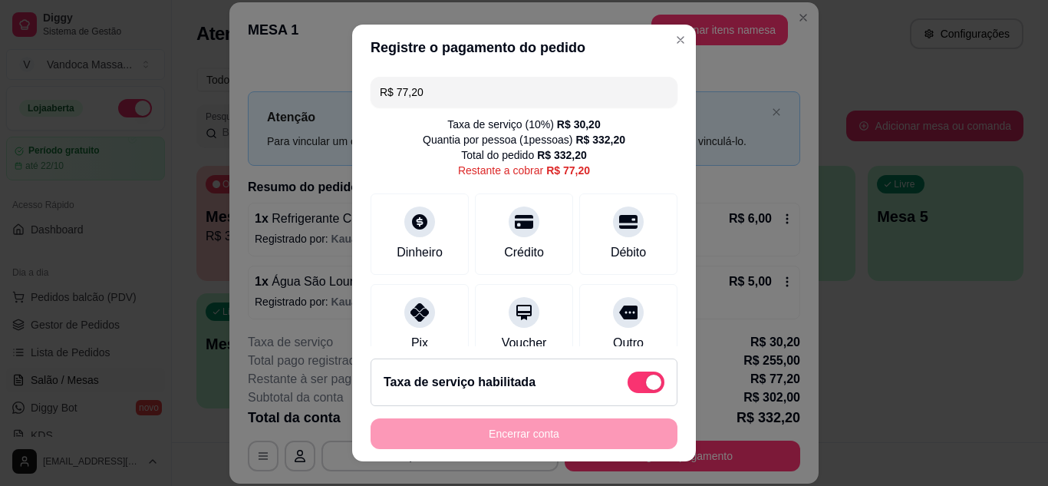
click at [465, 98] on input "R$ 77,20" at bounding box center [524, 92] width 288 height 31
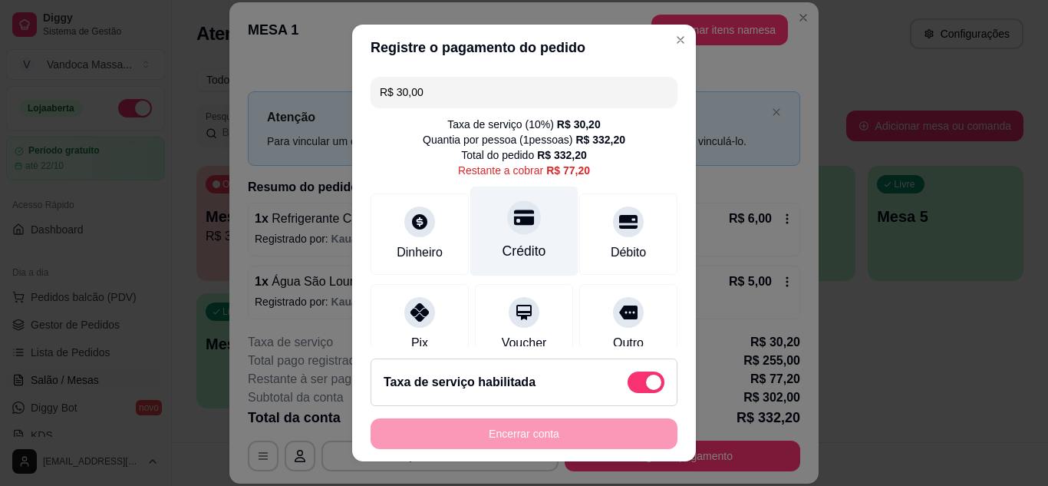
click at [488, 221] on div "Crédito" at bounding box center [524, 231] width 108 height 90
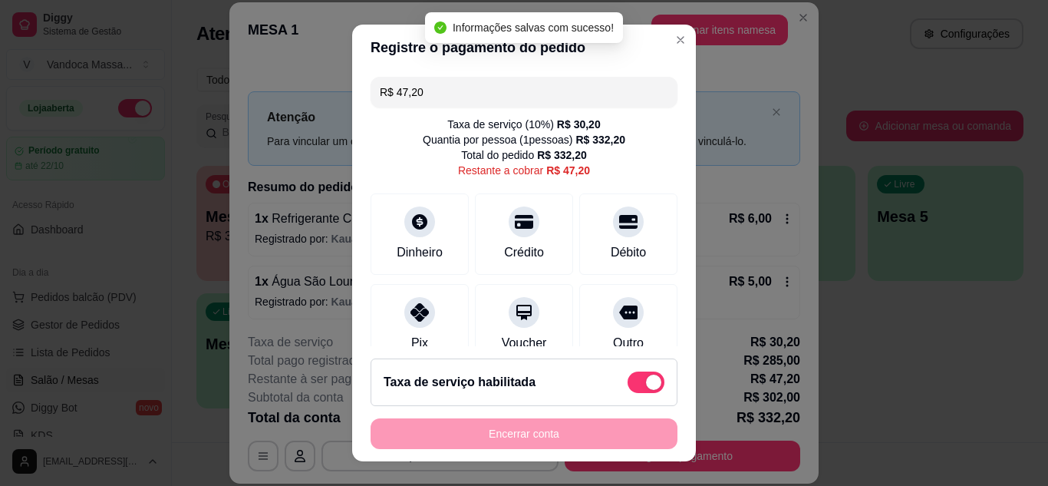
click at [469, 96] on input "R$ 47,20" at bounding box center [524, 92] width 288 height 31
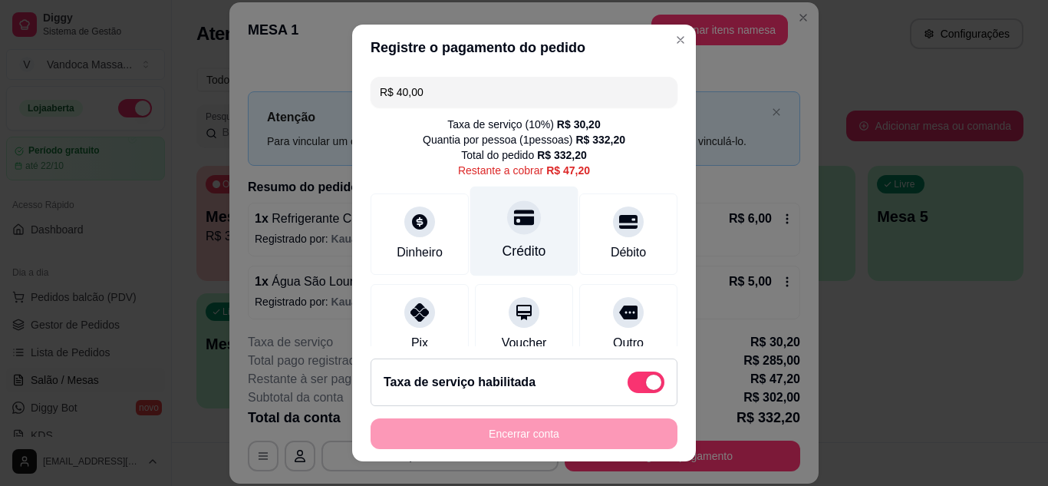
click at [514, 218] on icon at bounding box center [524, 216] width 20 height 15
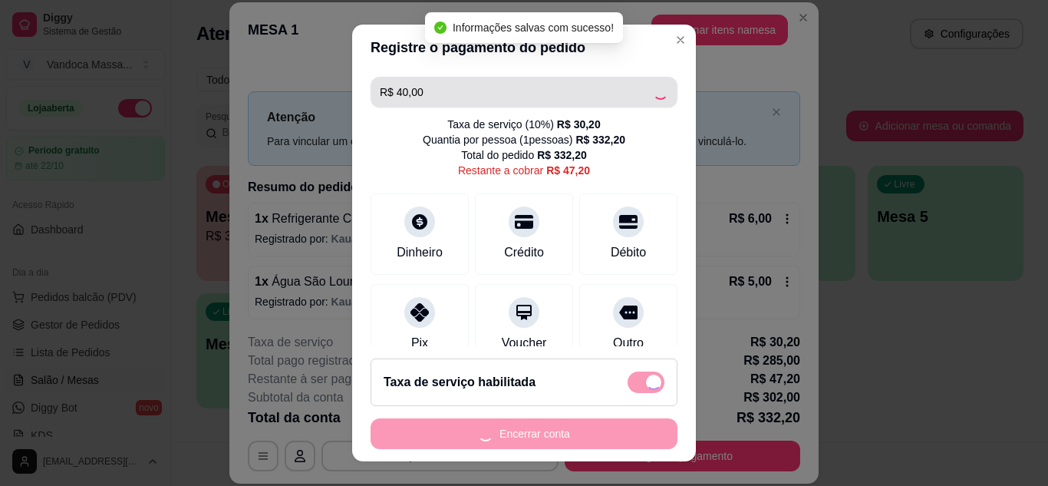
type input "R$ 7,20"
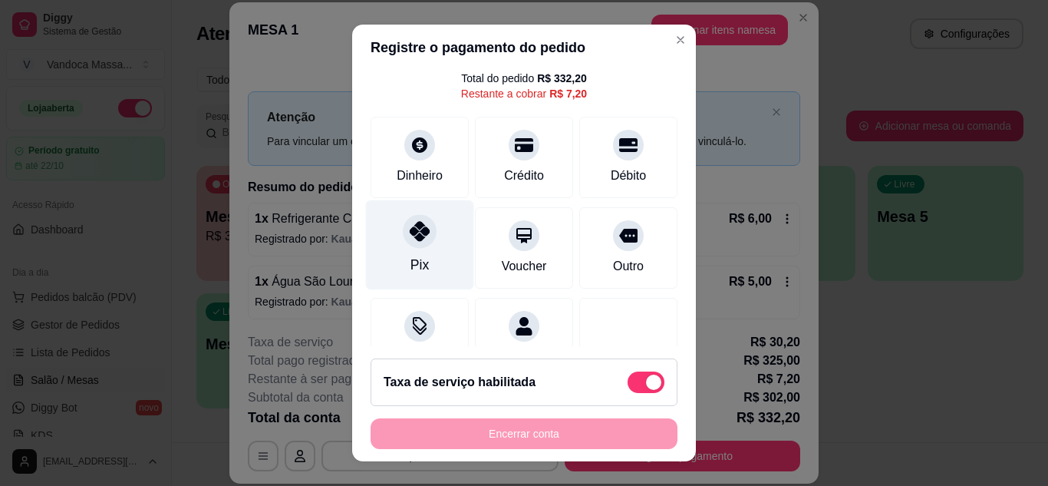
scroll to position [230, 0]
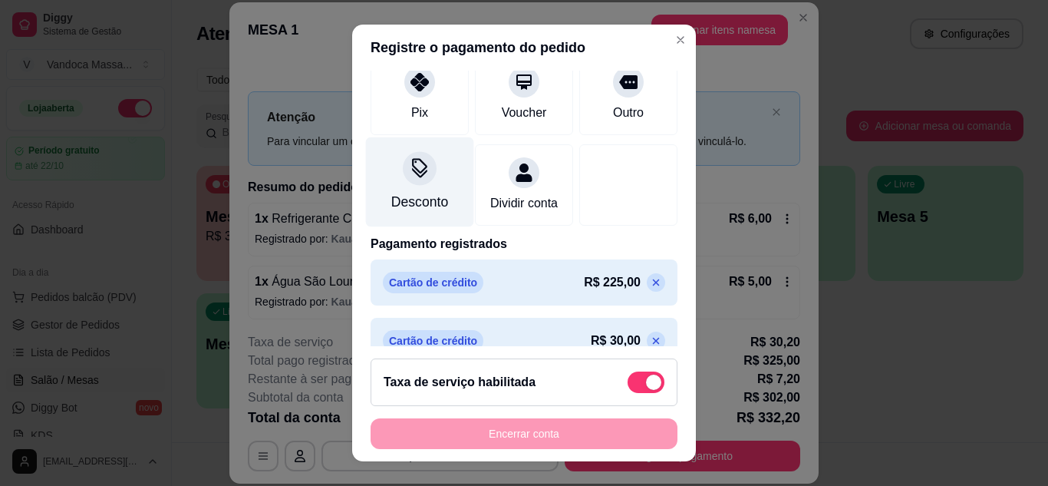
click at [417, 189] on div "Desconto" at bounding box center [420, 182] width 108 height 90
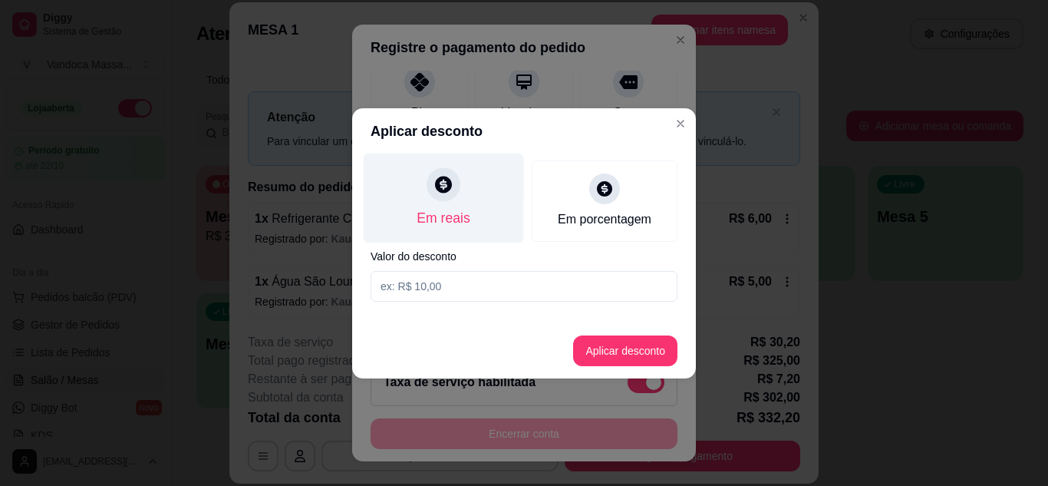
click at [472, 202] on div "Em reais" at bounding box center [444, 198] width 160 height 90
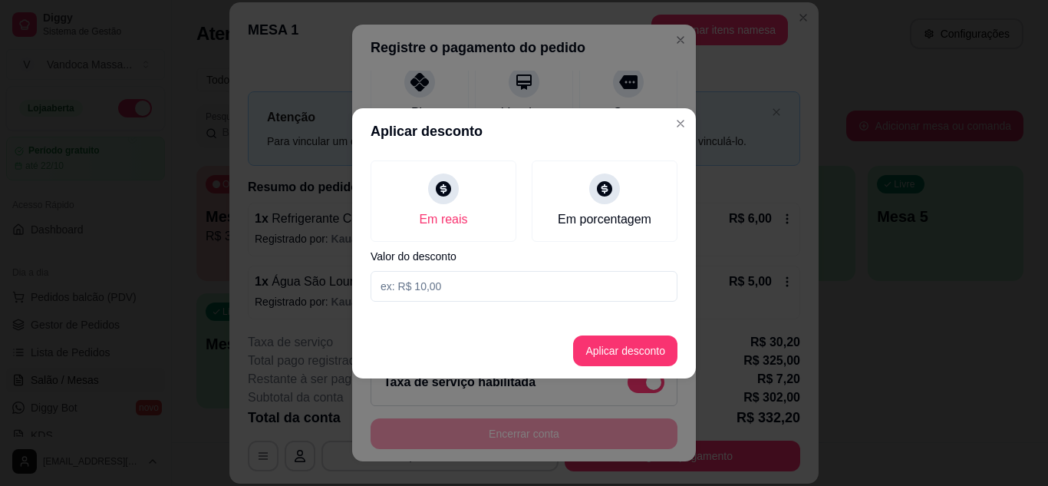
click at [447, 284] on input at bounding box center [523, 286] width 307 height 31
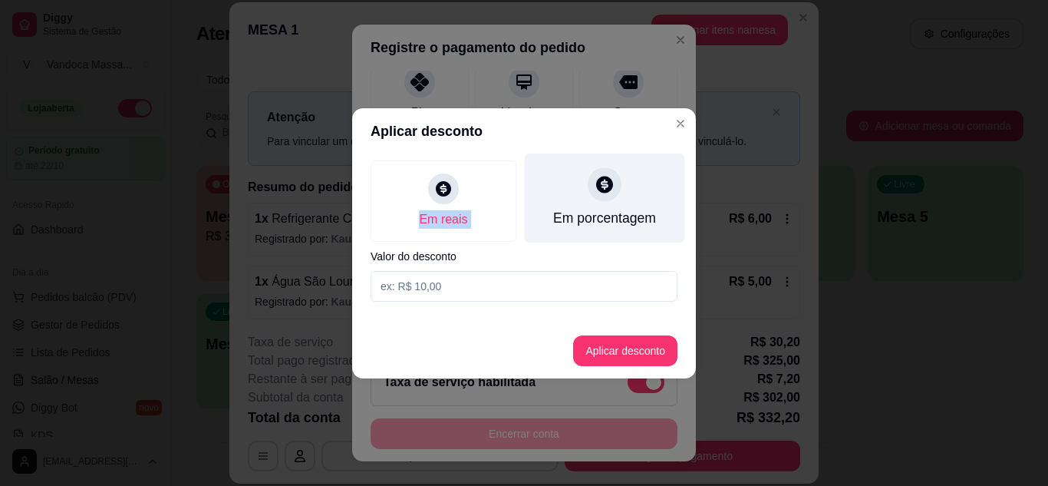
drag, startPoint x: 542, startPoint y: 129, endPoint x: 537, endPoint y: 176, distance: 47.1
click at [537, 179] on section "Aplicar desconto Em reais Em porcentagem Valor do desconto Aplicar desconto" at bounding box center [524, 243] width 344 height 270
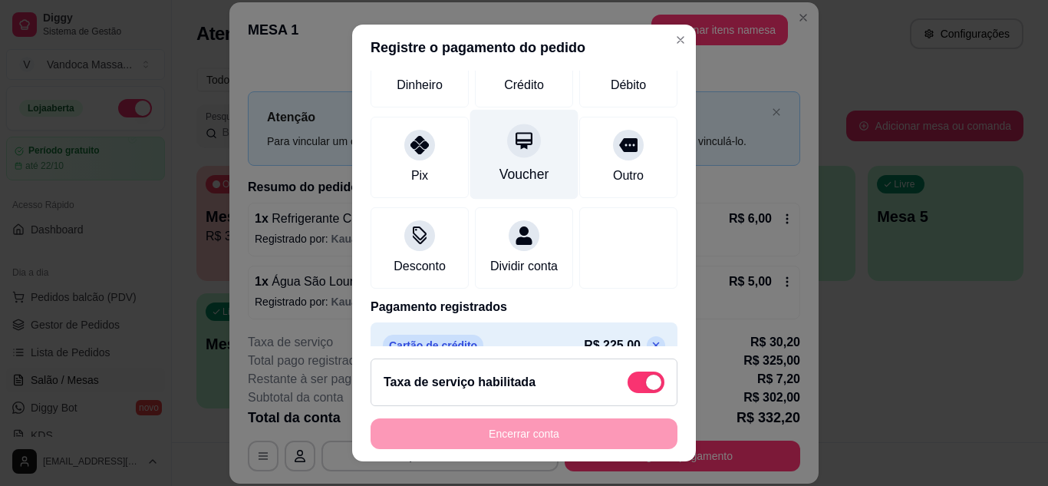
scroll to position [159, 0]
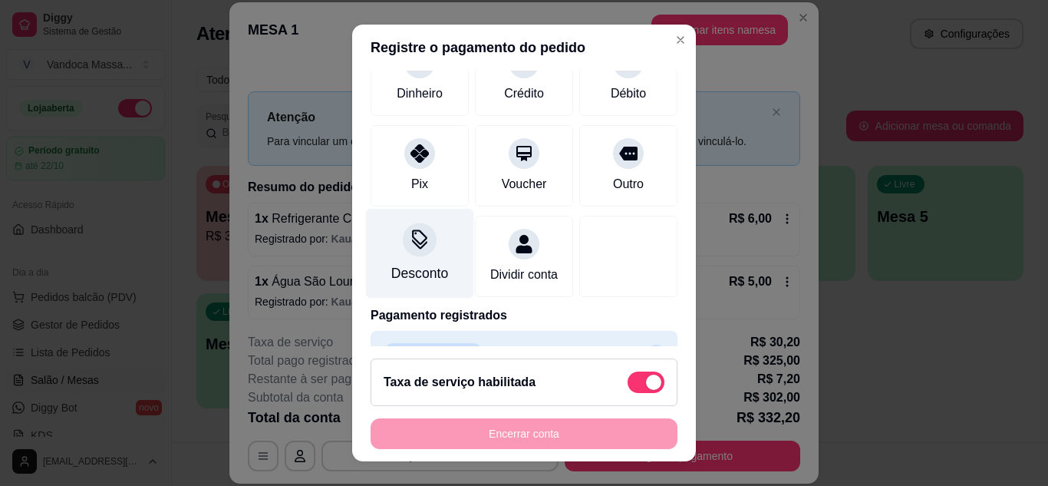
click at [443, 251] on div "Desconto" at bounding box center [420, 253] width 108 height 90
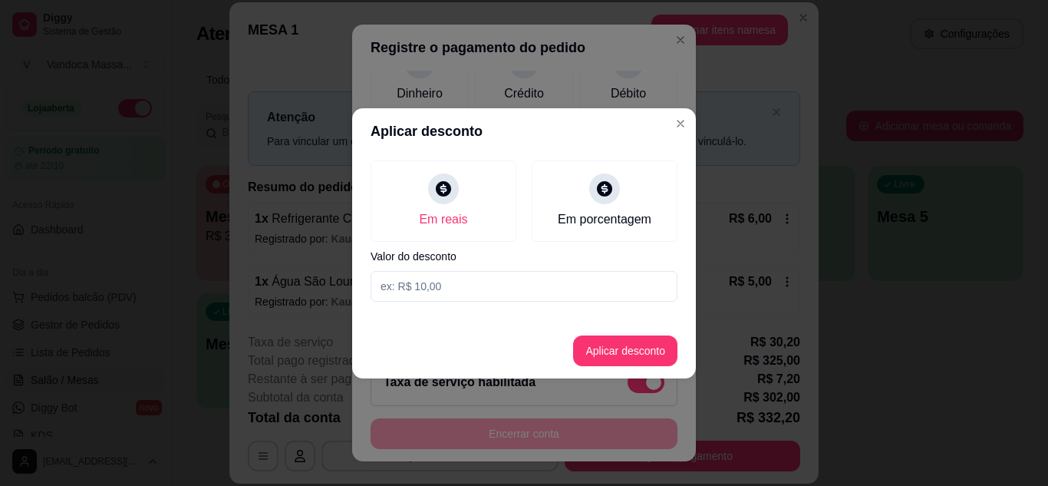
click at [453, 295] on input at bounding box center [523, 286] width 307 height 31
type input "7,20"
click at [600, 345] on button "Aplicar desconto" at bounding box center [625, 350] width 100 height 30
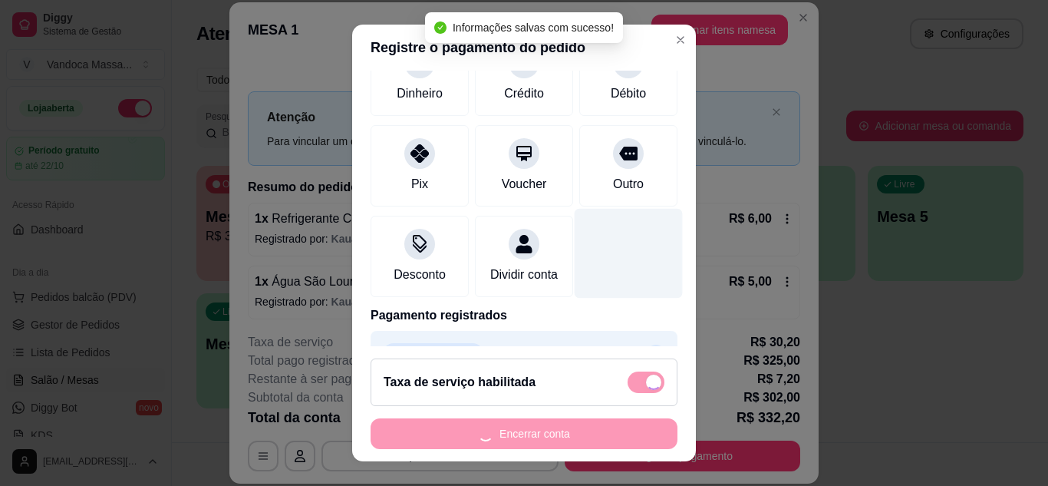
type input "R$ 0,00"
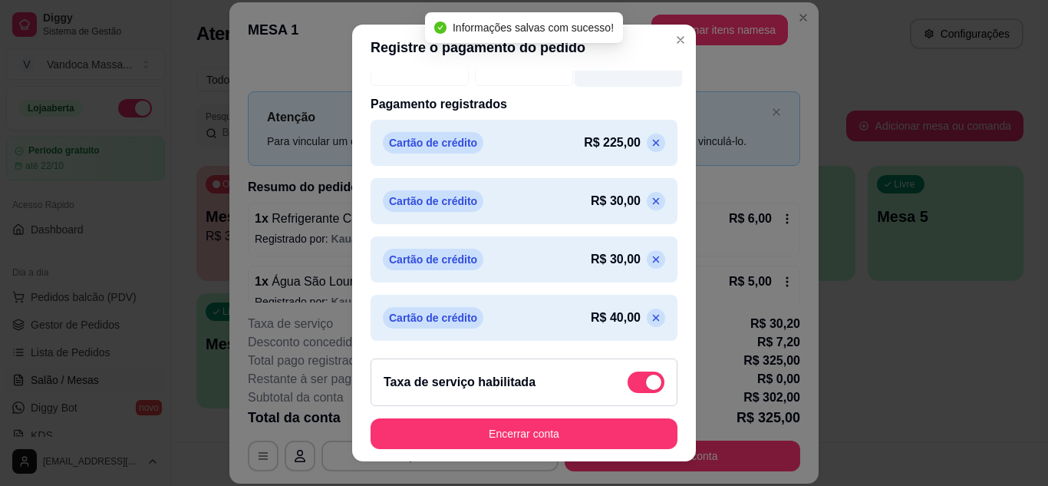
scroll to position [388, 0]
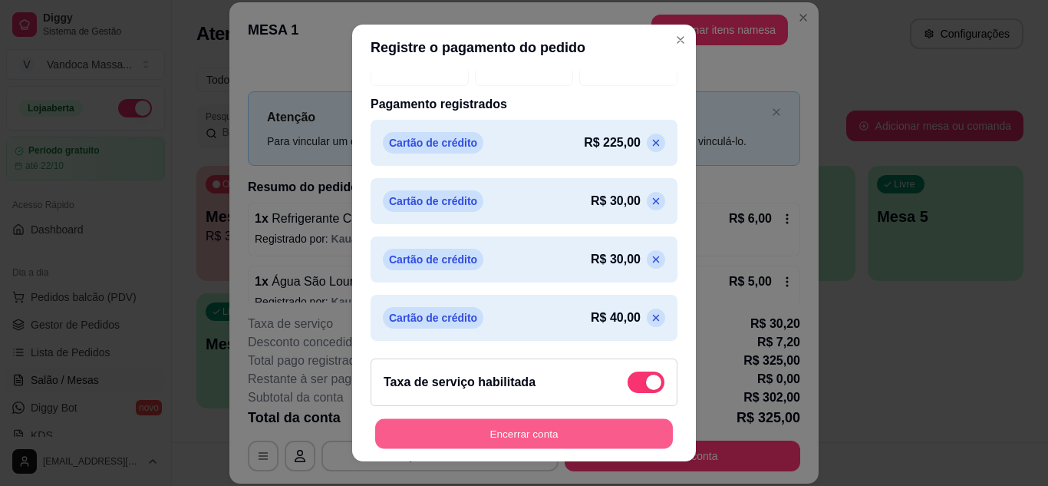
click at [597, 420] on button "Encerrar conta" at bounding box center [524, 434] width 298 height 30
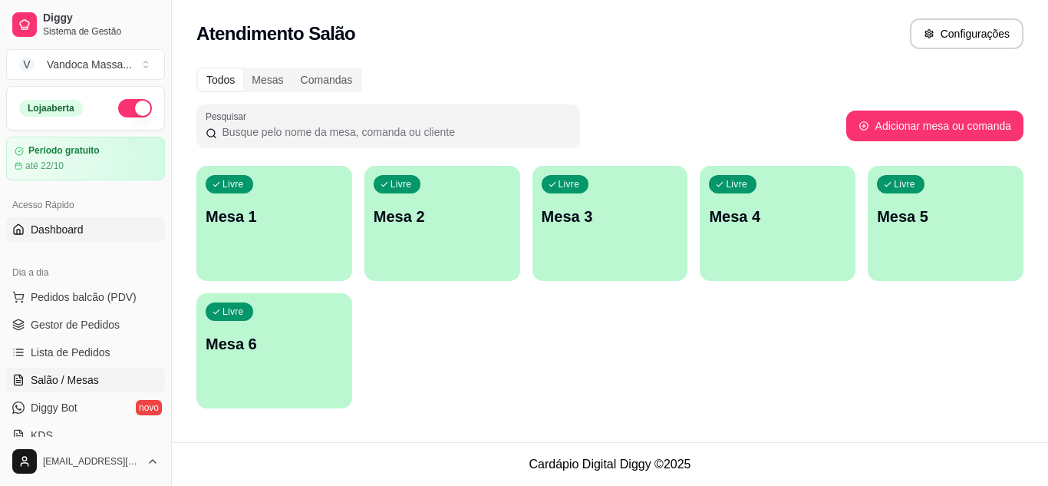
click at [62, 237] on link "Dashboard" at bounding box center [85, 229] width 159 height 25
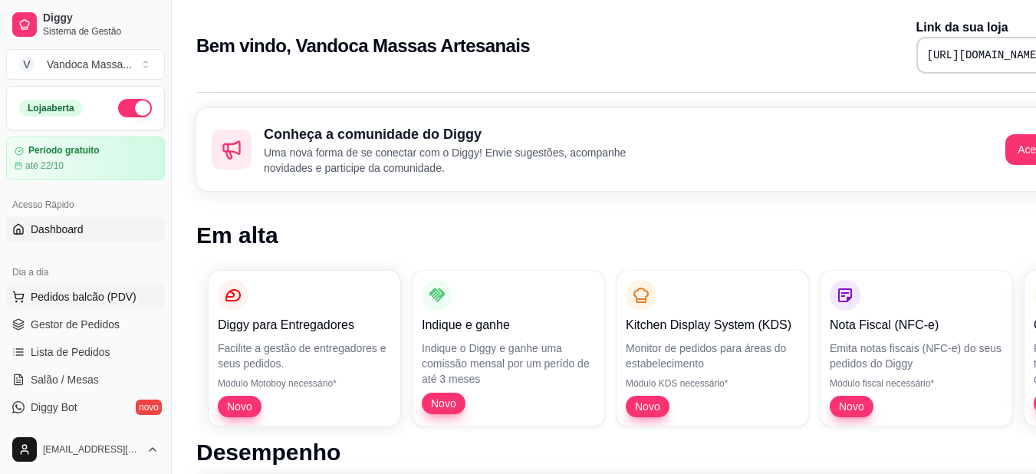
click at [104, 299] on span "Pedidos balcão (PDV)" at bounding box center [84, 296] width 106 height 15
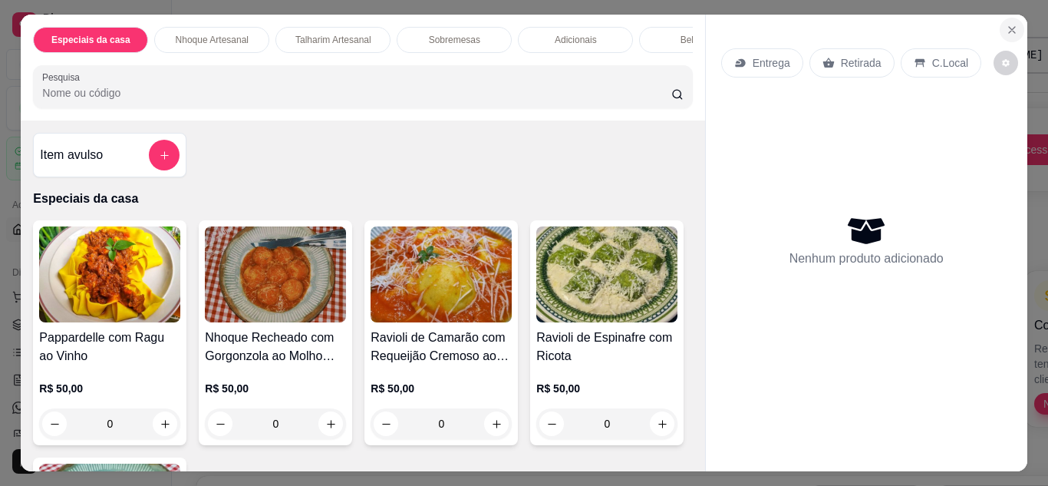
click at [1006, 27] on icon "Close" at bounding box center [1012, 30] width 12 height 12
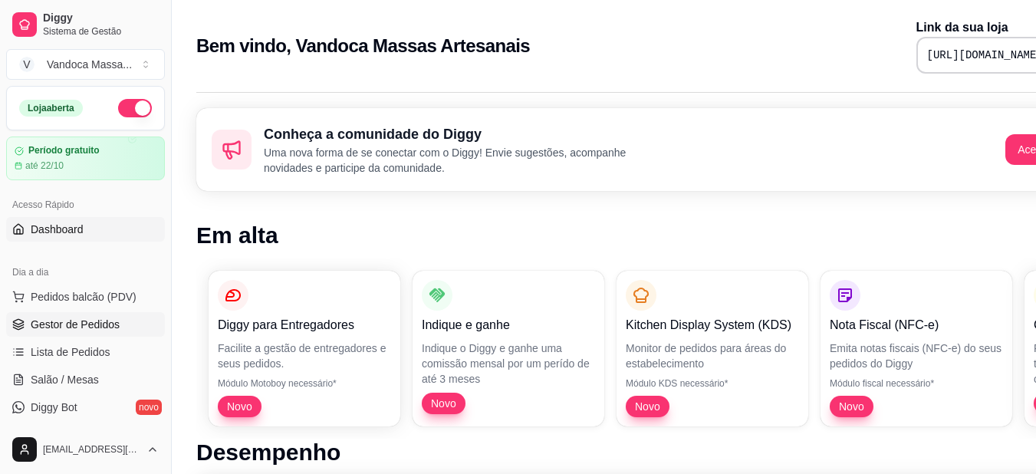
click at [95, 318] on span "Gestor de Pedidos" at bounding box center [75, 324] width 89 height 15
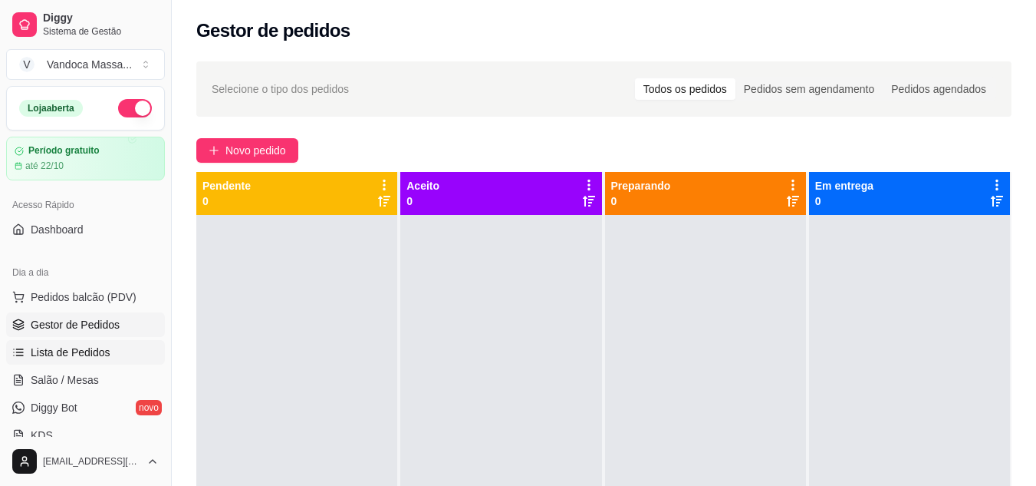
click at [100, 356] on span "Lista de Pedidos" at bounding box center [71, 351] width 80 height 15
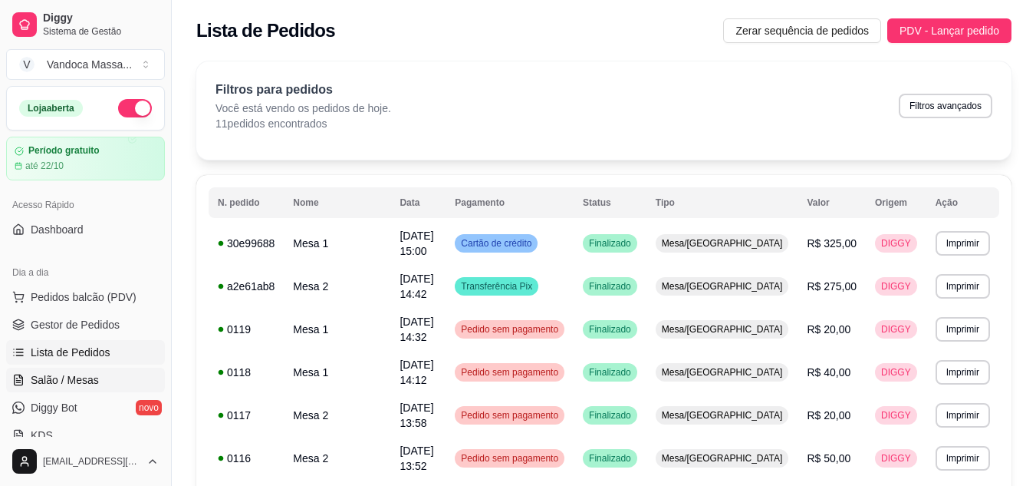
click at [86, 378] on span "Salão / Mesas" at bounding box center [65, 379] width 68 height 15
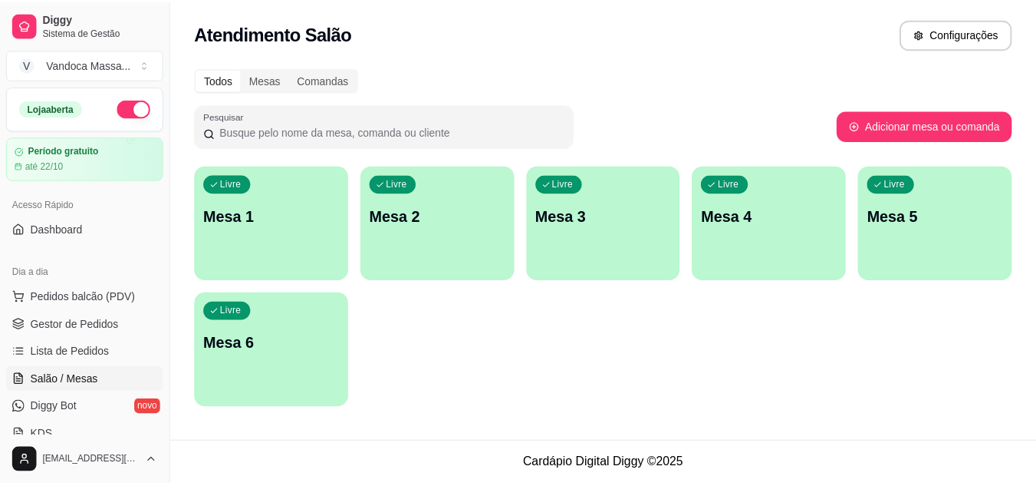
scroll to position [77, 0]
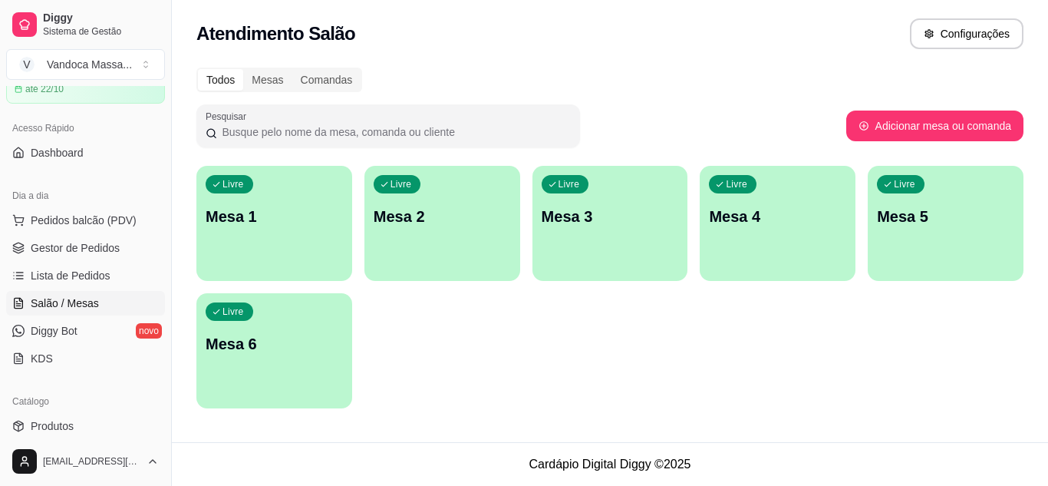
click at [68, 310] on span "Salão / Mesas" at bounding box center [65, 302] width 68 height 15
click at [70, 275] on span "Lista de Pedidos" at bounding box center [71, 275] width 80 height 15
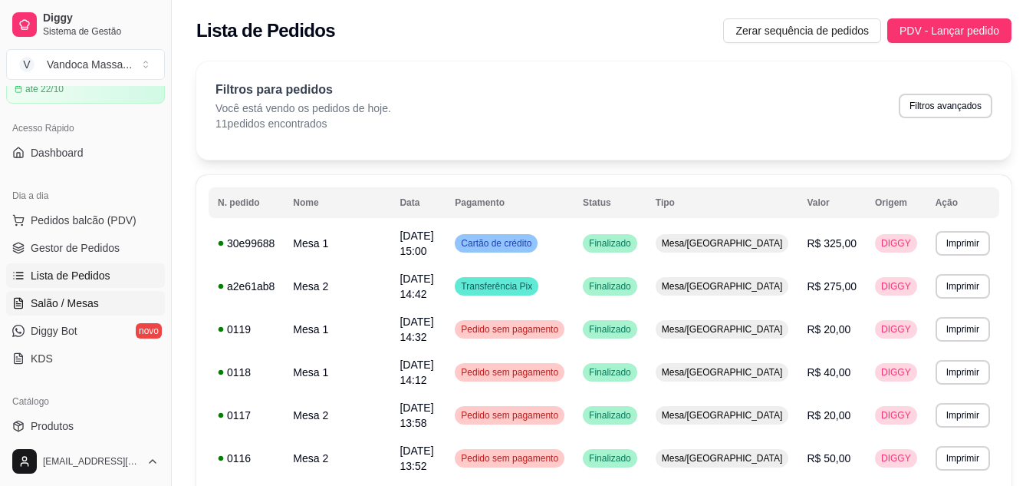
click at [91, 298] on span "Salão / Mesas" at bounding box center [65, 302] width 68 height 15
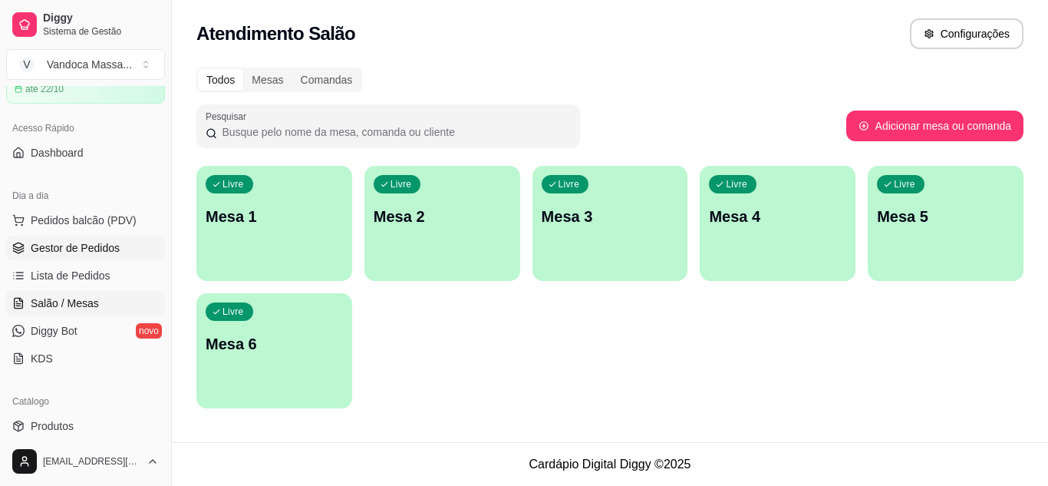
click at [64, 237] on link "Gestor de Pedidos" at bounding box center [85, 247] width 159 height 25
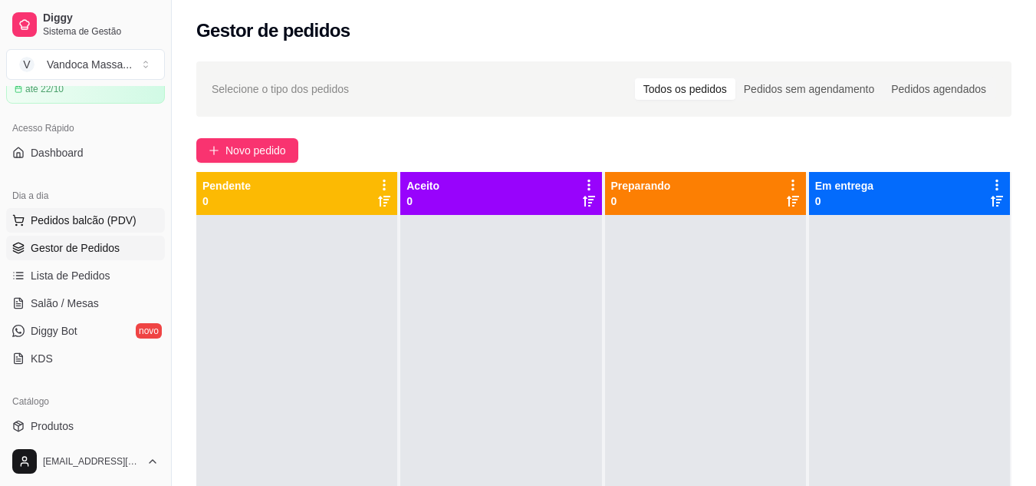
click at [68, 212] on button "Pedidos balcão (PDV)" at bounding box center [85, 220] width 159 height 25
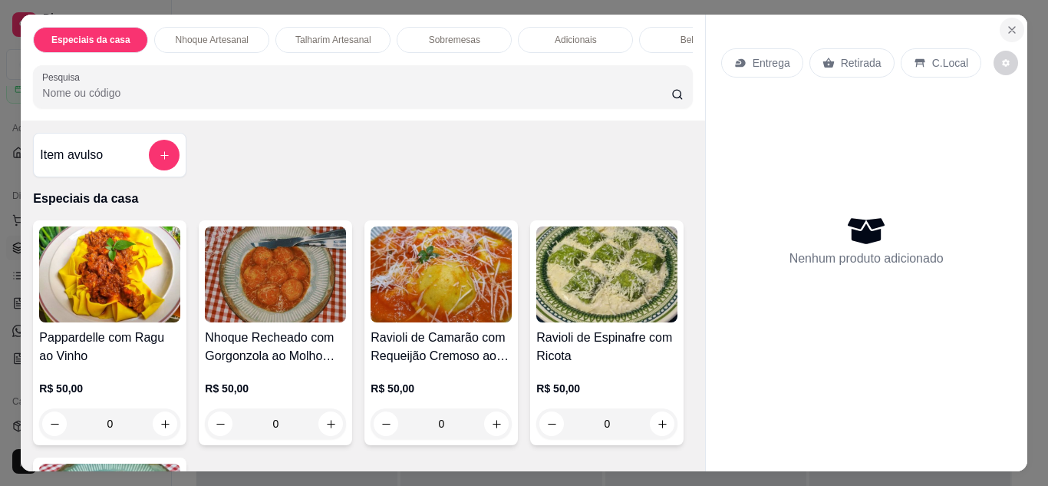
click at [999, 18] on button "Close" at bounding box center [1011, 30] width 25 height 25
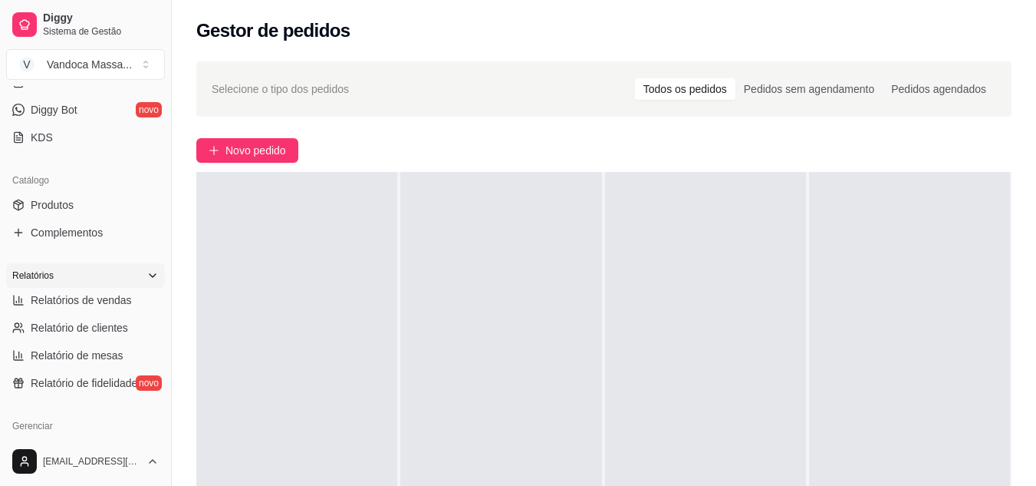
scroll to position [307, 0]
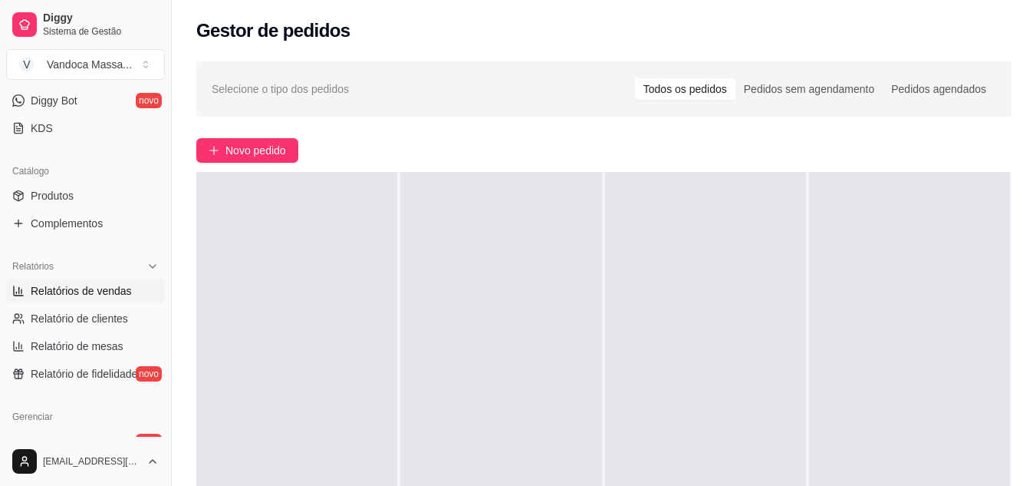
click at [110, 298] on span "Relatórios de vendas" at bounding box center [81, 290] width 101 height 15
select select "ALL"
select select "0"
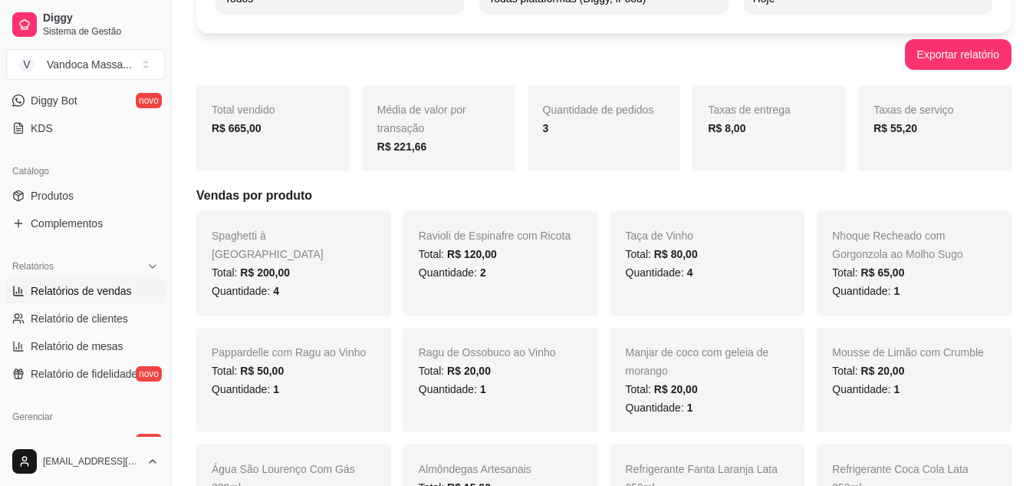
scroll to position [153, 0]
